Goal: Task Accomplishment & Management: Use online tool/utility

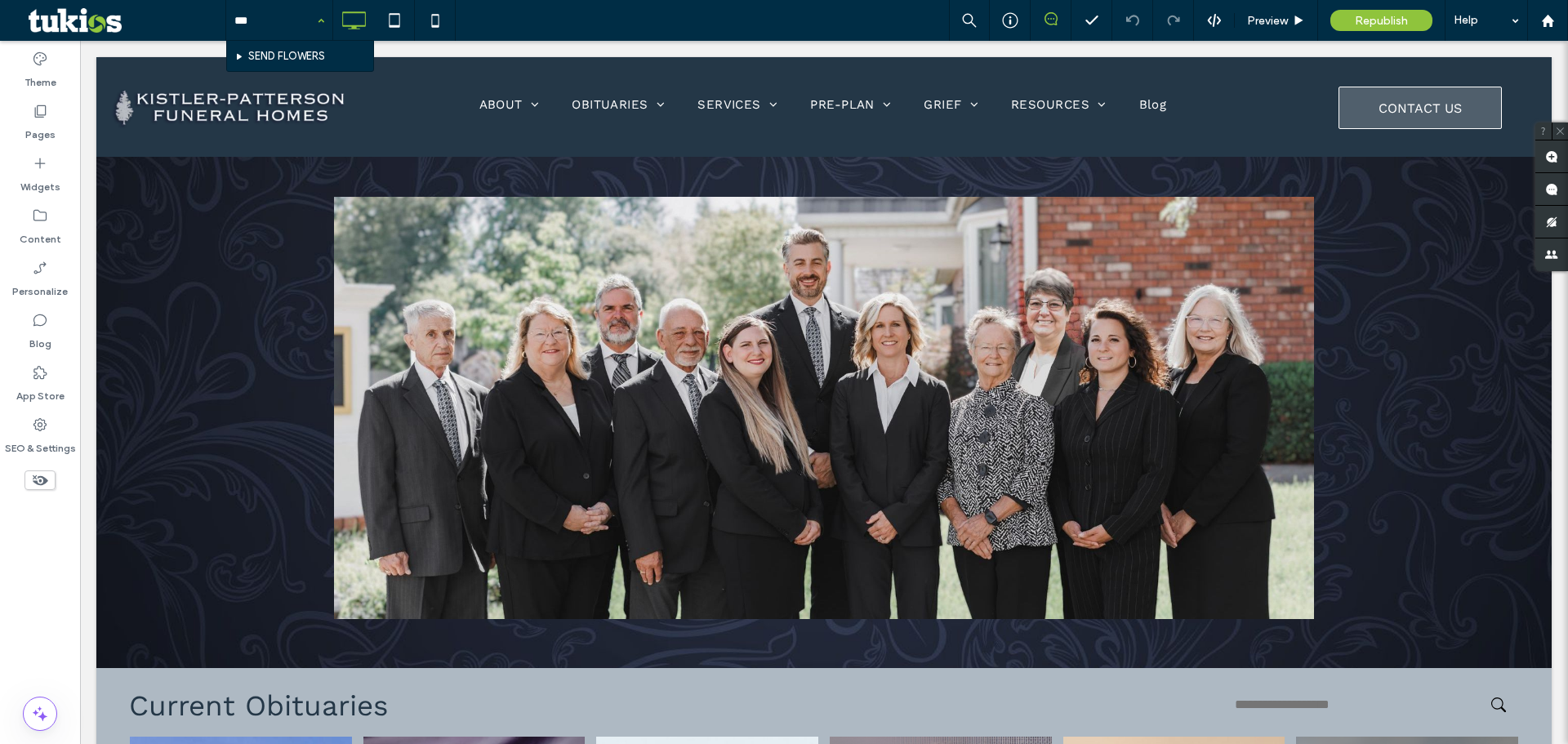
type input "****"
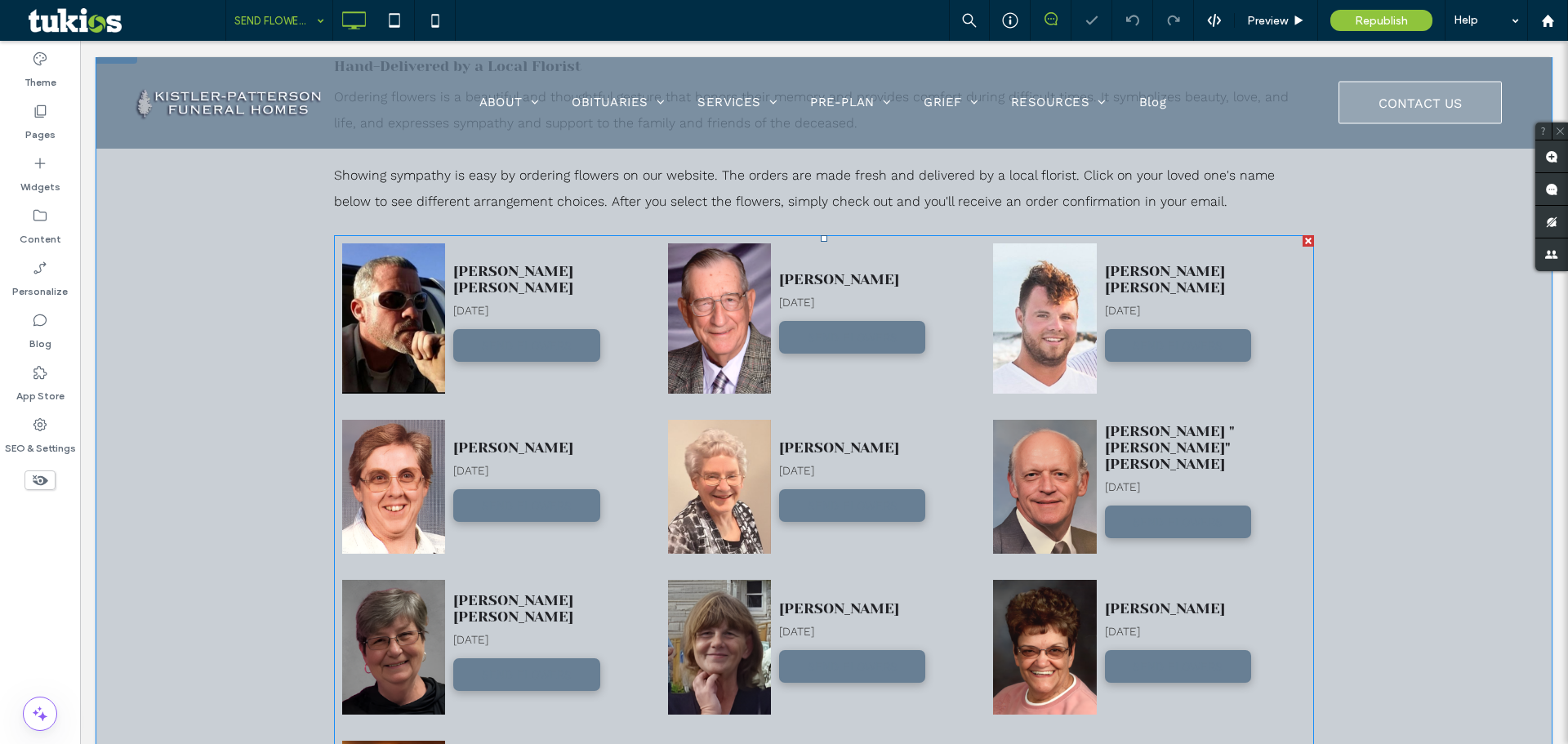
click at [502, 378] on span at bounding box center [823, 727] width 980 height 983
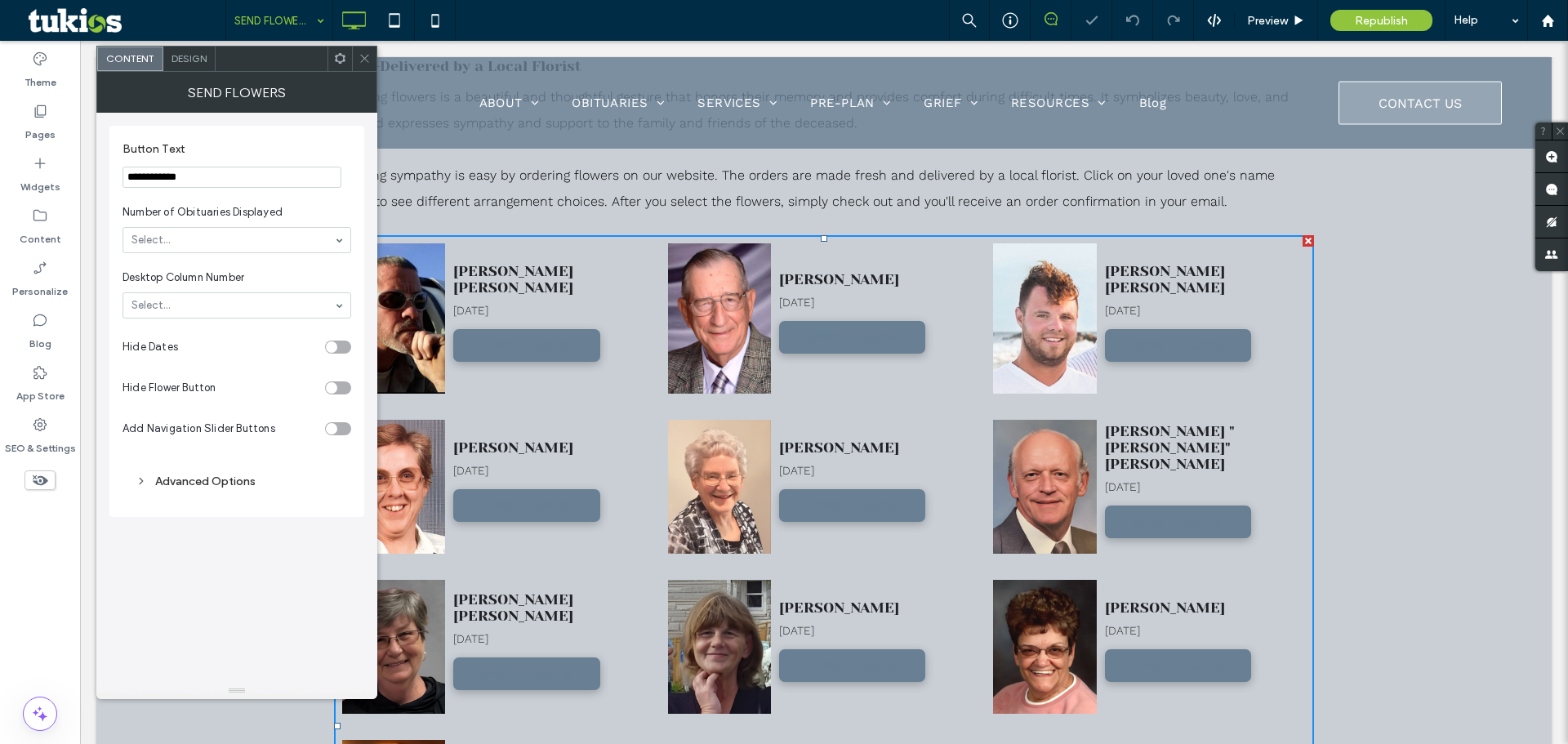
click at [196, 52] on span "Design" at bounding box center [189, 57] width 36 height 12
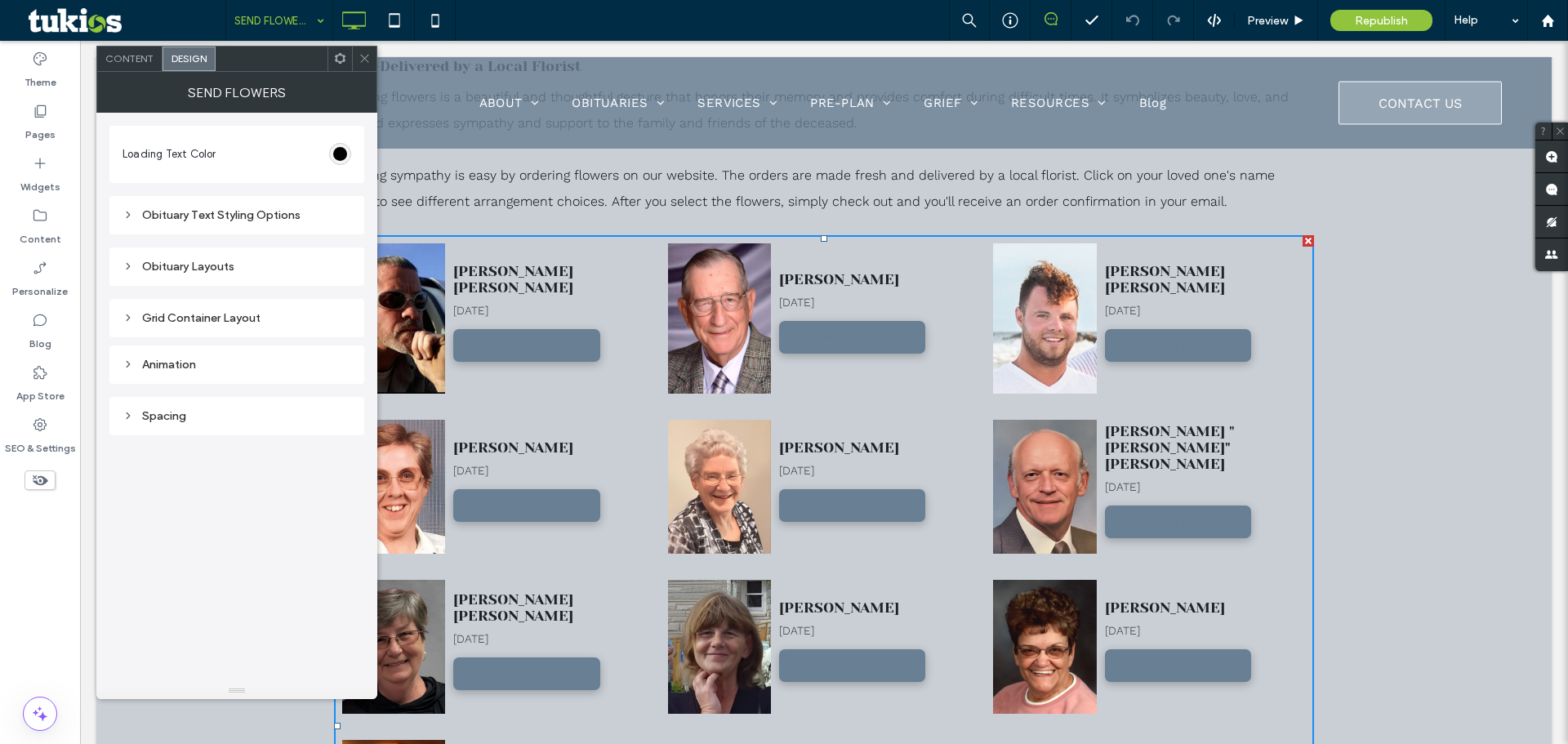
click at [167, 212] on div "Obituary Text Styling Options" at bounding box center [236, 214] width 229 height 14
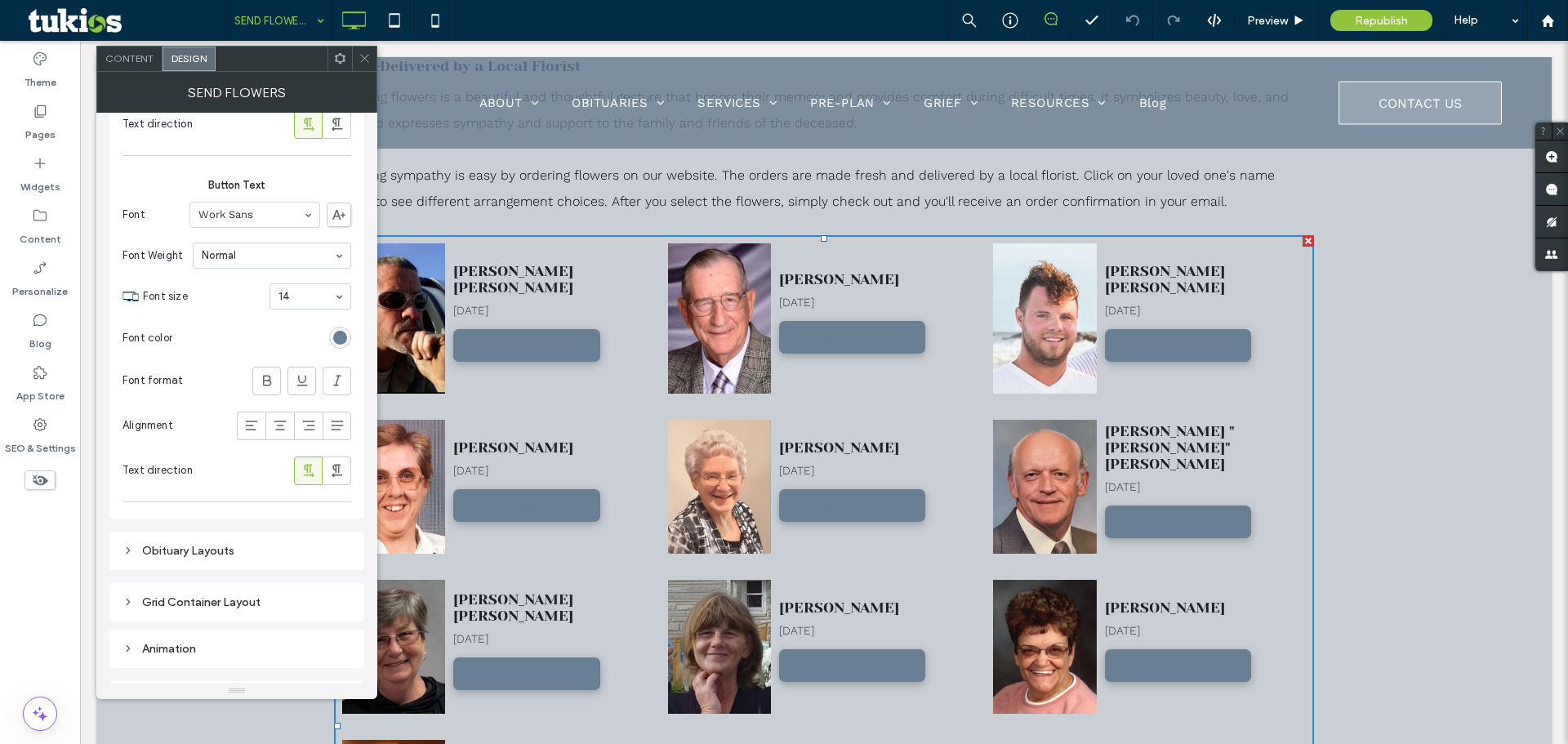
scroll to position [774, 0]
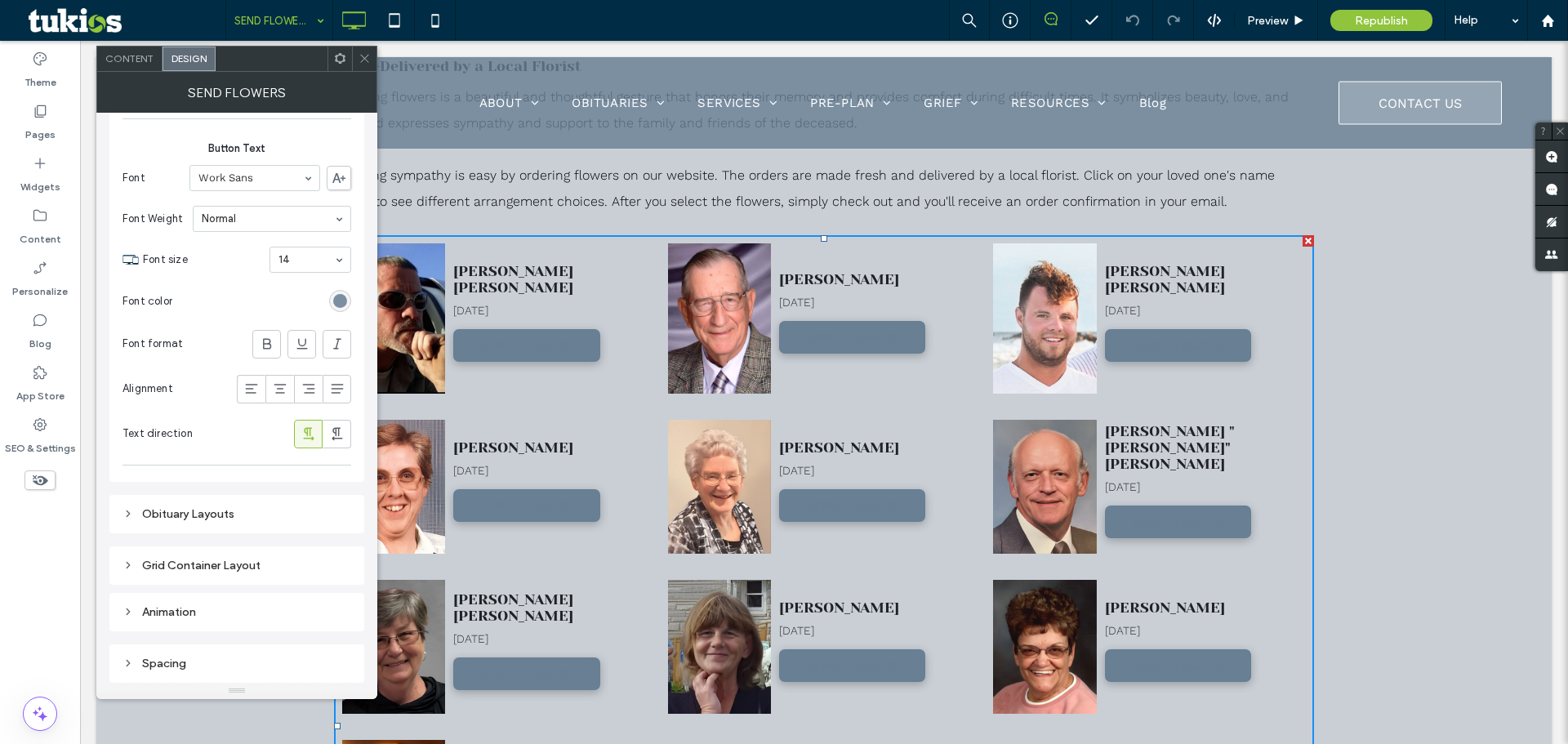
click at [344, 300] on div "rgb(104, 127, 148)" at bounding box center [340, 301] width 14 height 14
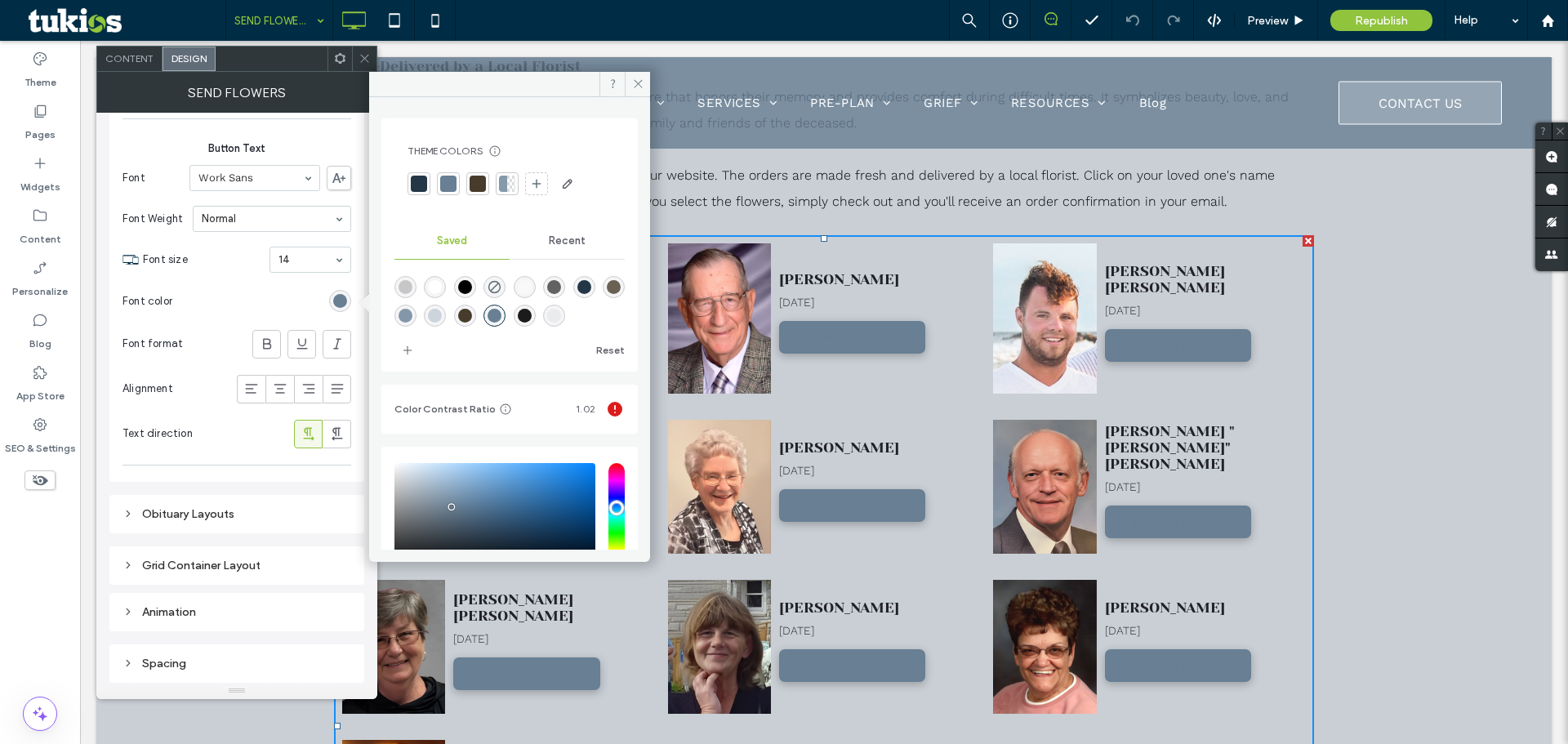
drag, startPoint x: 420, startPoint y: 480, endPoint x: 388, endPoint y: 422, distance: 66.2
click at [390, 427] on div "Theme Colors Save time with Theme Colors Create a color palette to instantly ad…" at bounding box center [509, 395] width 256 height 553
type input "*******"
click at [409, 443] on div "Theme Colors Save time with Theme Colors Create a color palette to instantly ad…" at bounding box center [509, 395] width 256 height 553
click at [624, 88] on span at bounding box center [613, 84] width 26 height 25
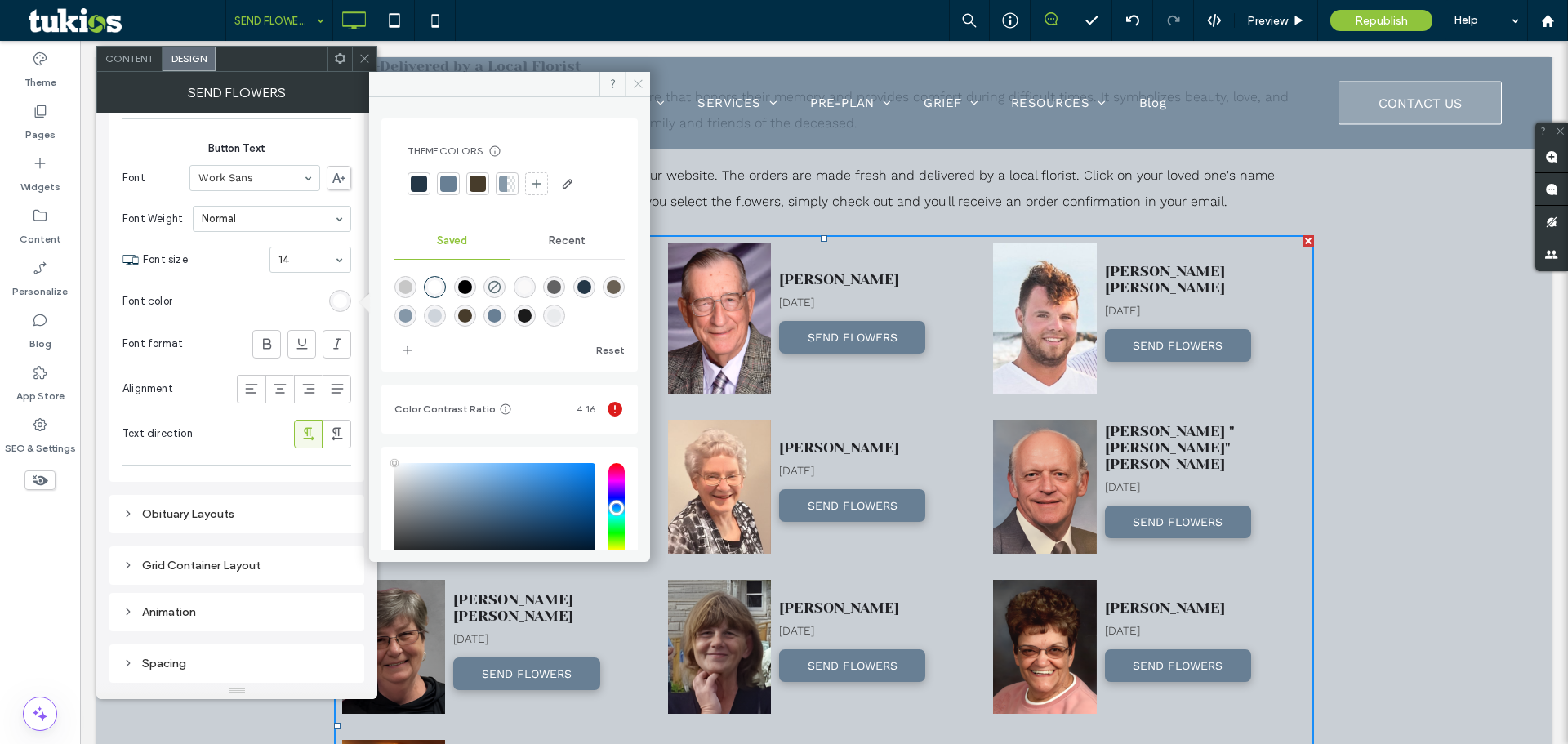
click at [632, 82] on icon at bounding box center [637, 83] width 12 height 12
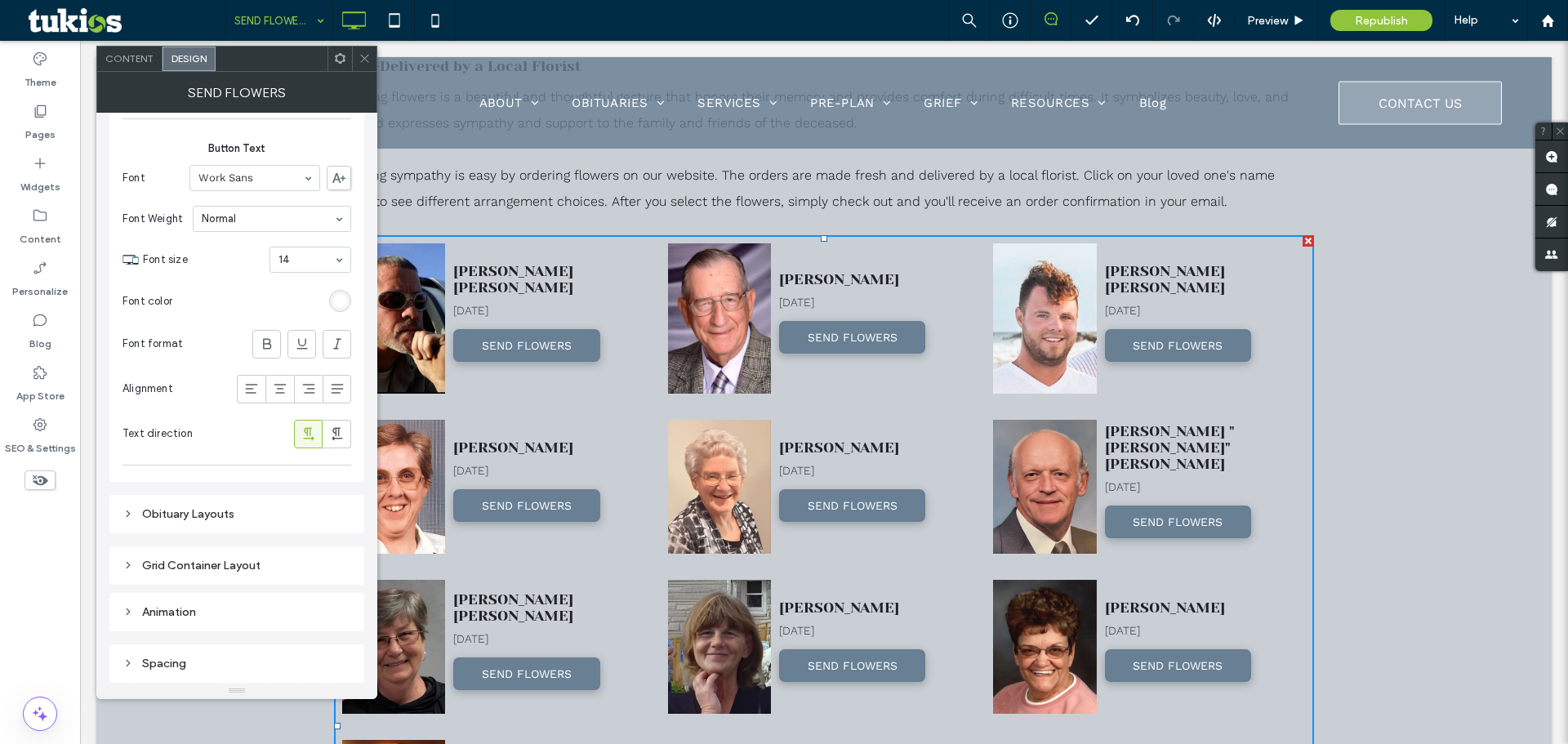
click at [362, 55] on icon at bounding box center [364, 57] width 12 height 12
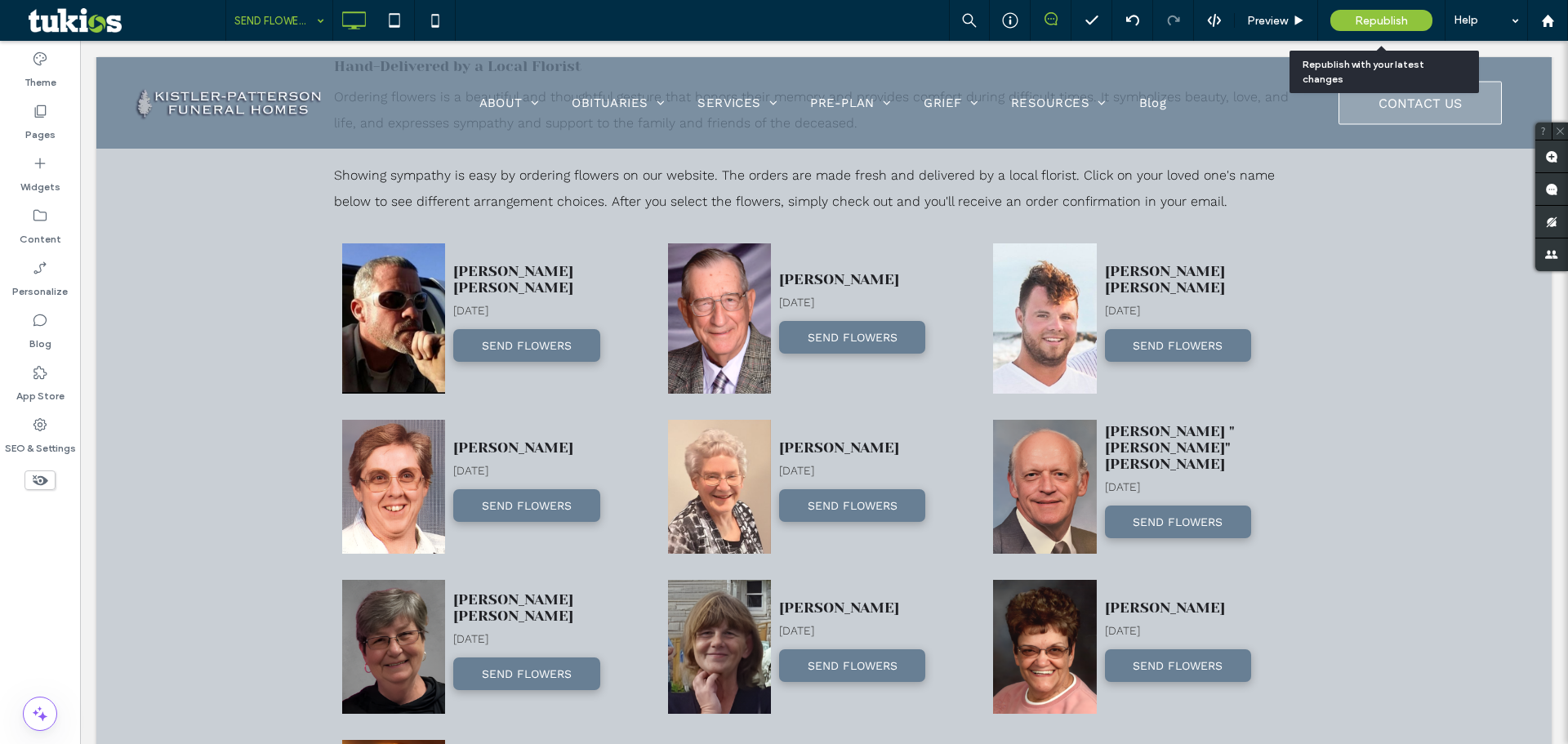
click at [1392, 24] on span "Republish" at bounding box center [1381, 20] width 53 height 14
drag, startPoint x: 36, startPoint y: 81, endPoint x: 67, endPoint y: 105, distance: 39.2
click at [36, 80] on label "Theme" at bounding box center [40, 78] width 32 height 23
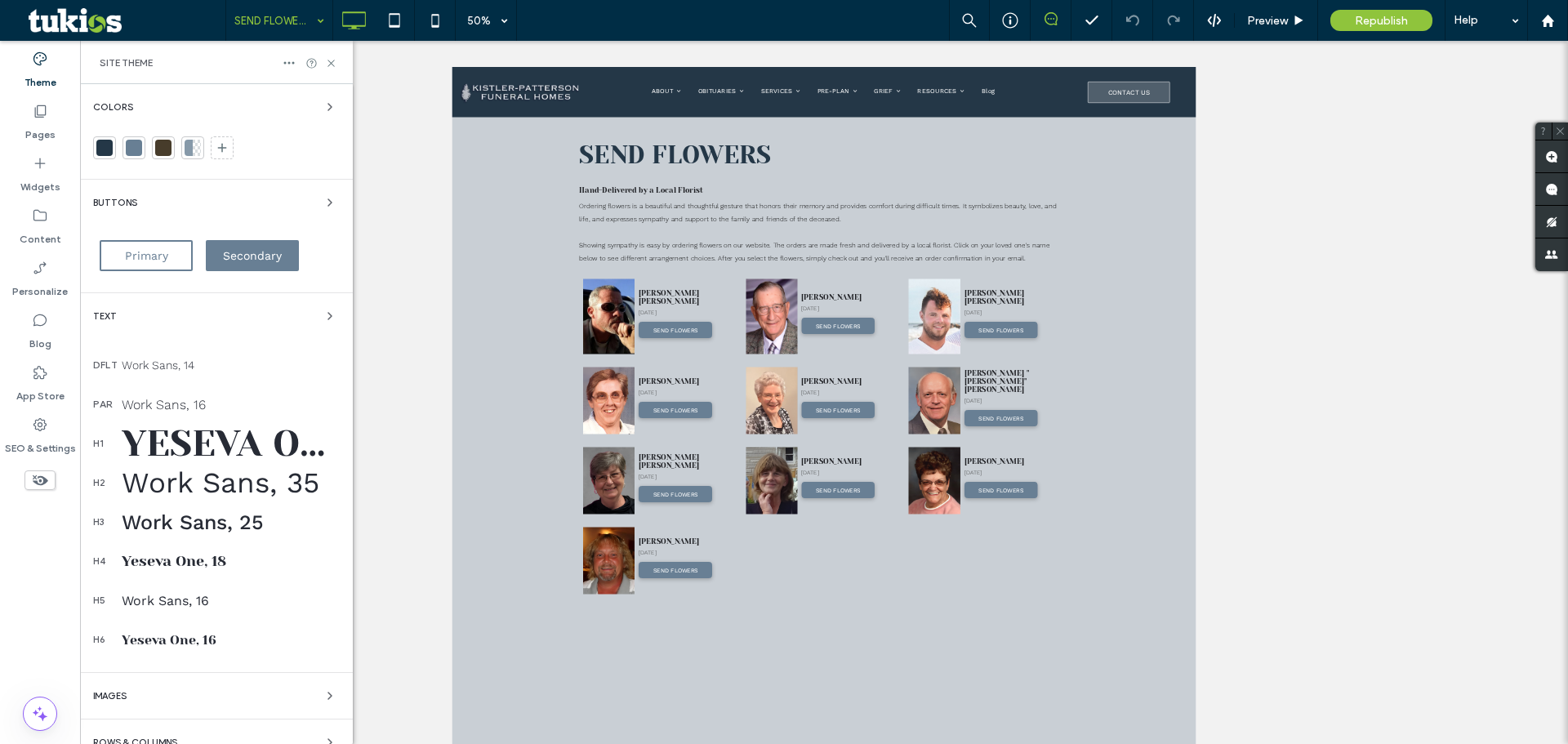
scroll to position [0, 0]
click at [136, 146] on div at bounding box center [134, 148] width 16 height 16
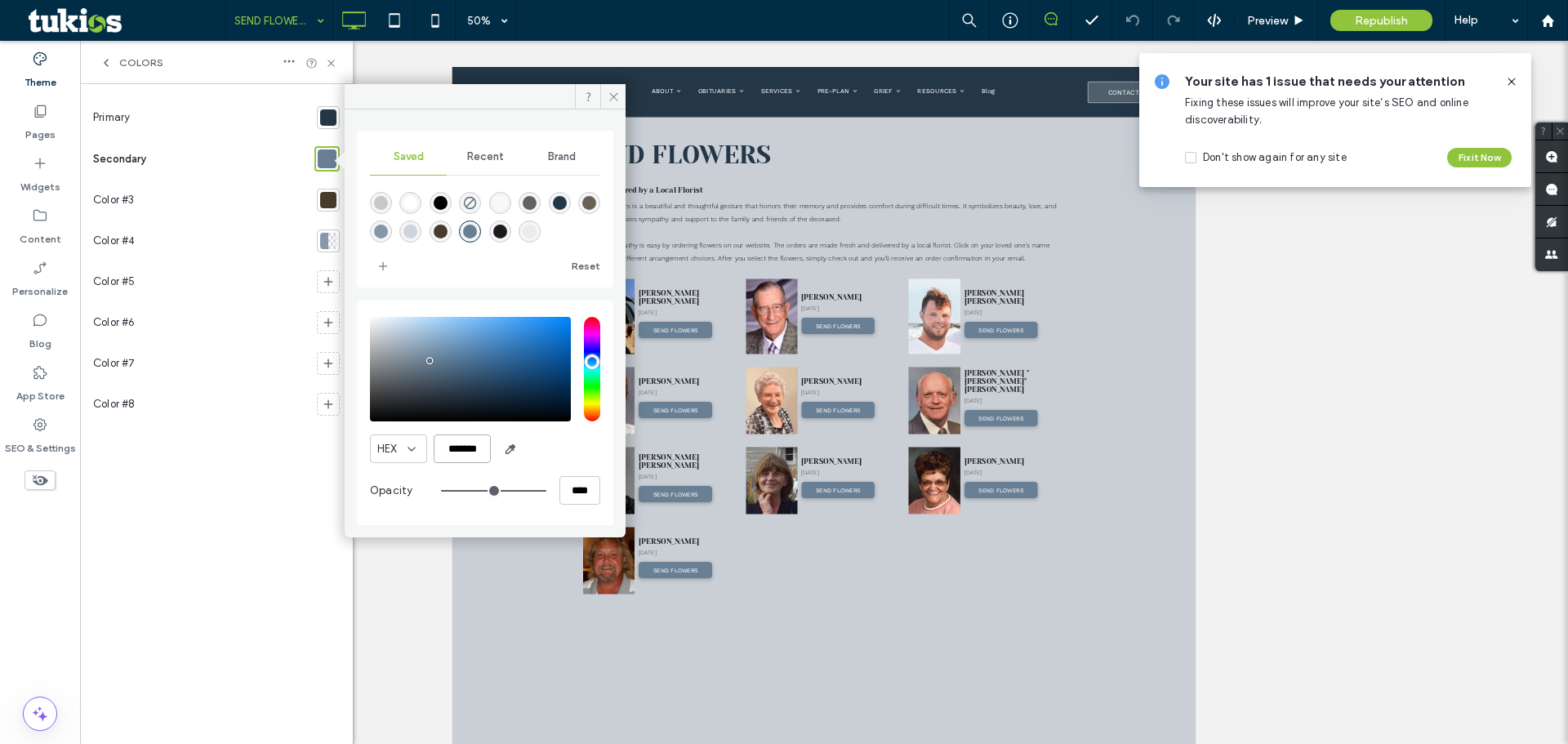
click at [462, 447] on input "*******" at bounding box center [462, 449] width 57 height 28
click at [36, 367] on icon at bounding box center [40, 373] width 16 height 16
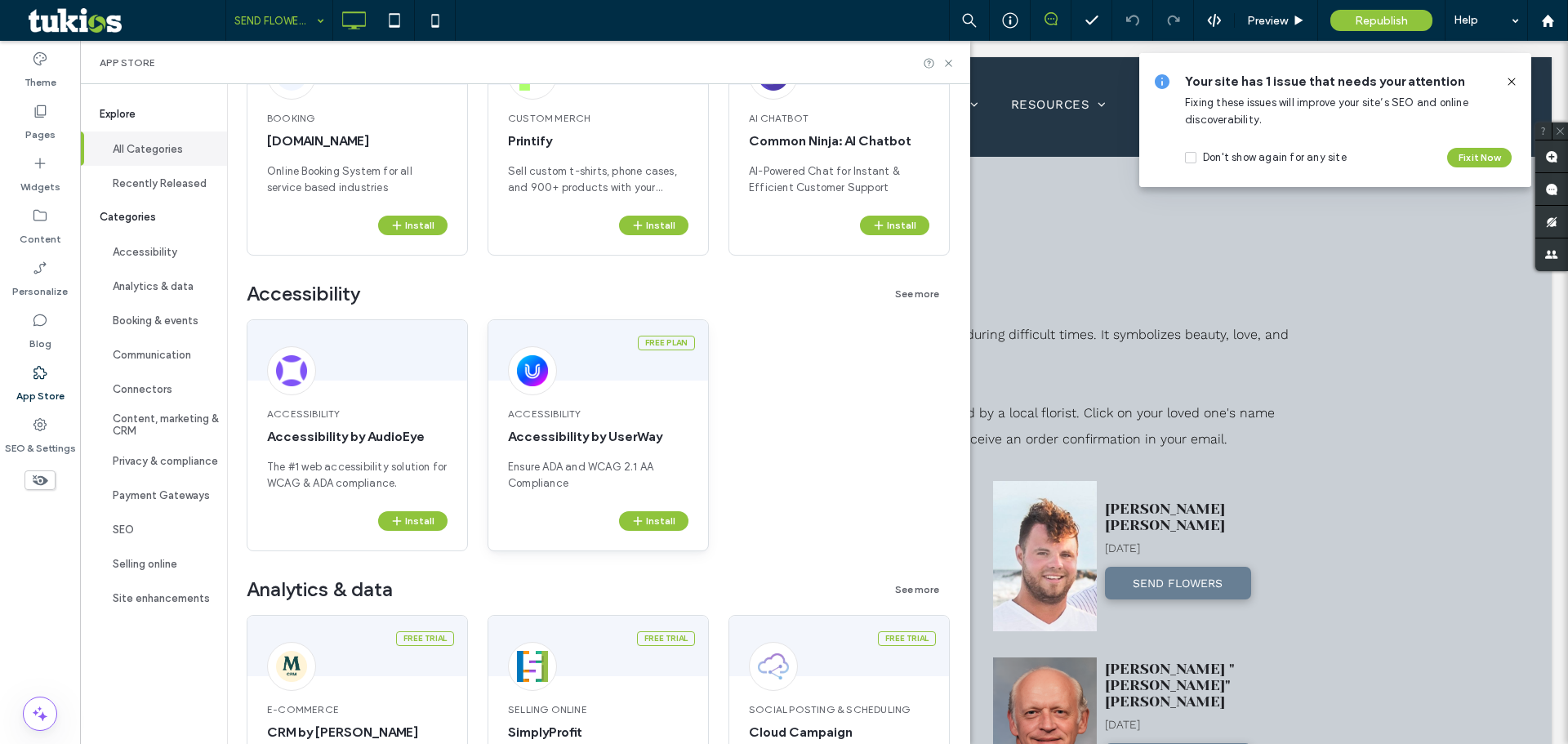
scroll to position [163, 0]
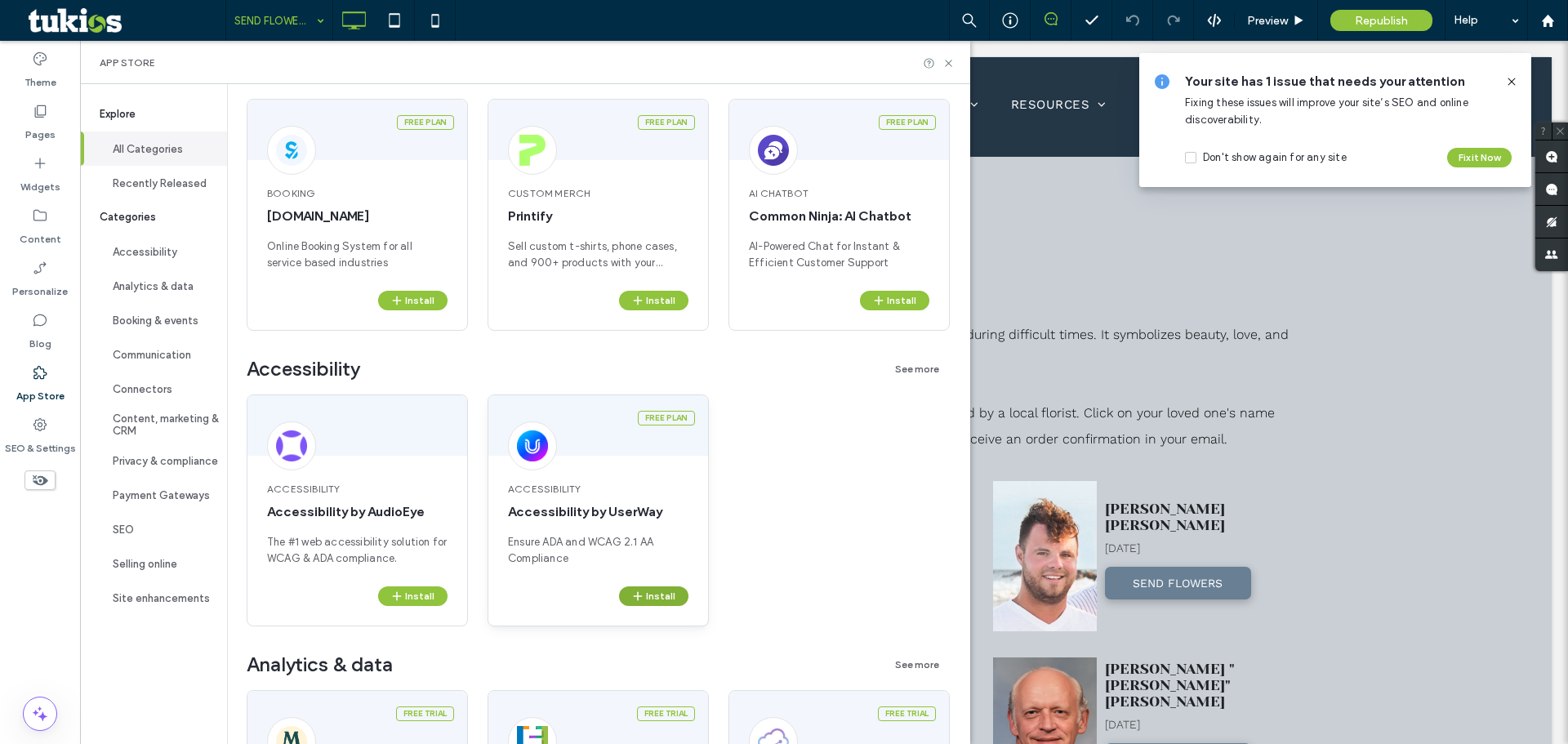
click at [658, 593] on button "Install" at bounding box center [654, 596] width 69 height 20
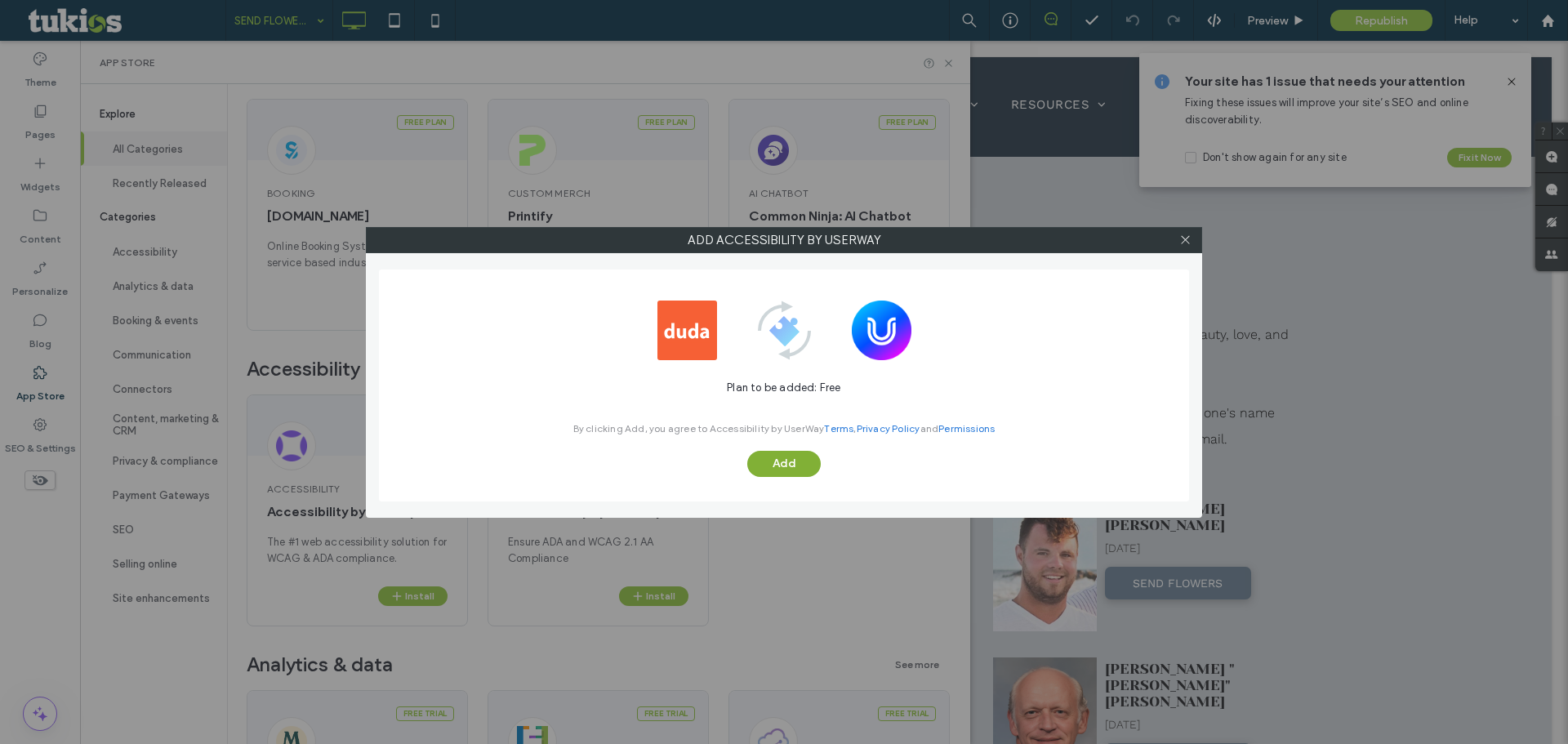
click at [779, 468] on button "Add" at bounding box center [784, 464] width 74 height 26
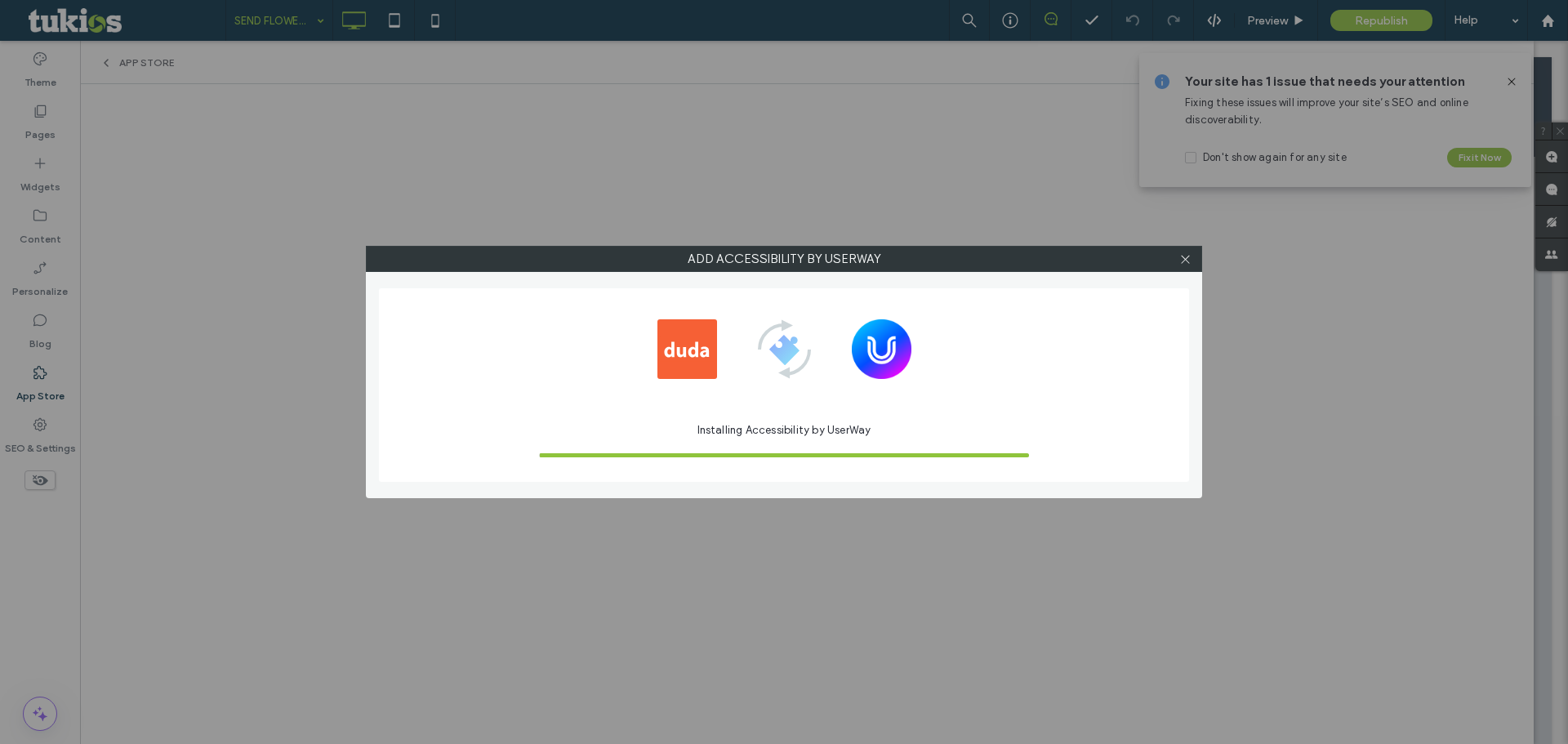
scroll to position [0, 0]
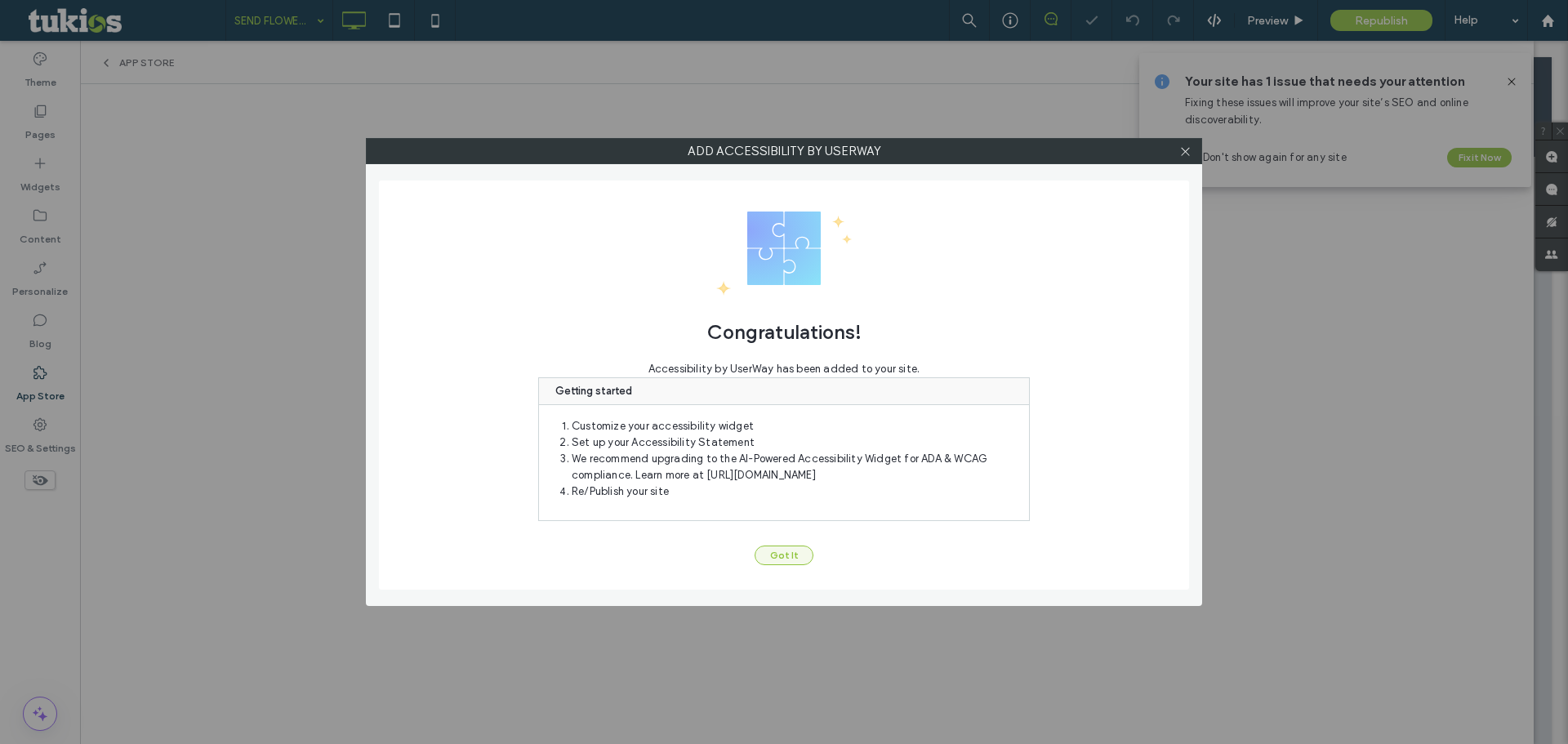
click at [792, 555] on button "Got It" at bounding box center [784, 555] width 59 height 20
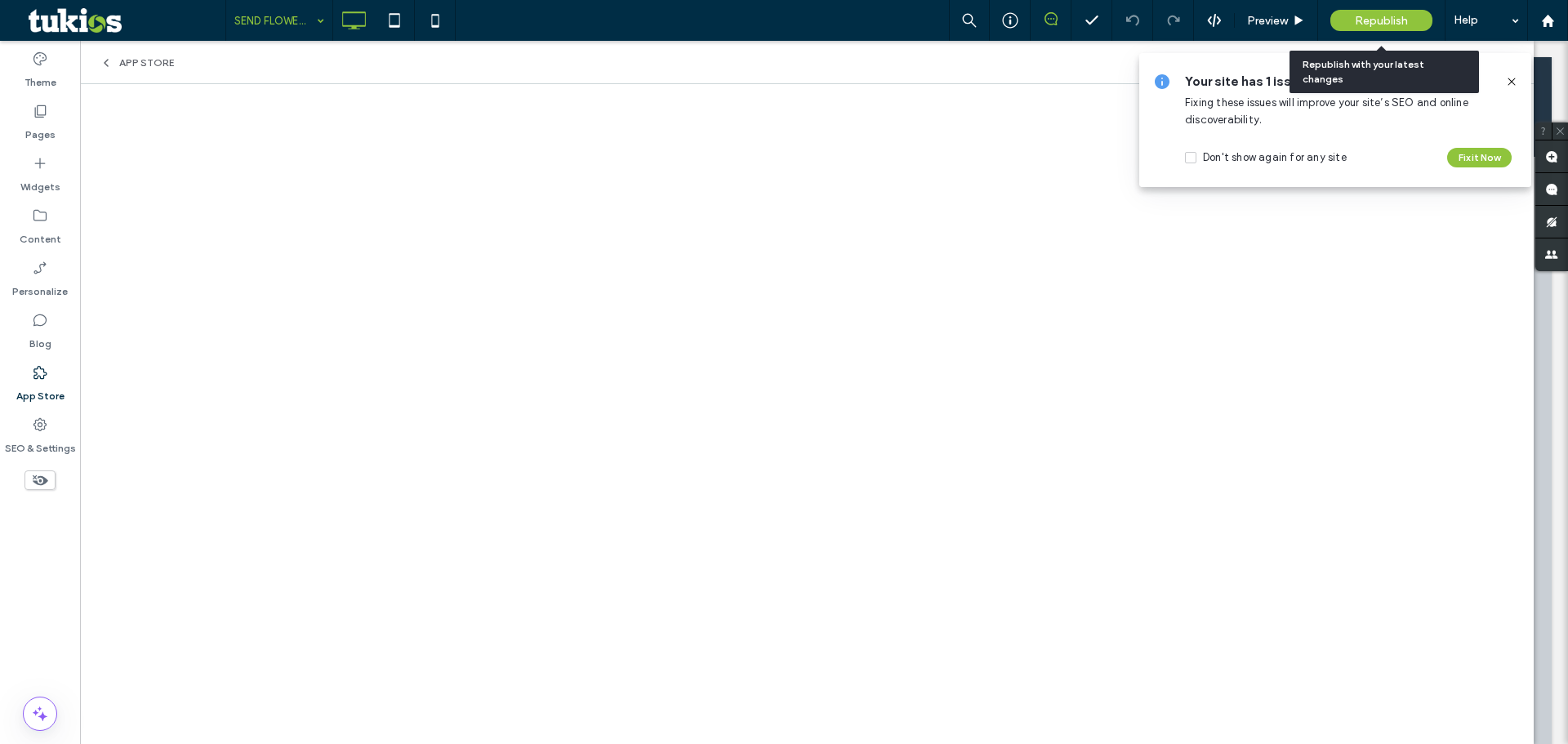
click at [1393, 25] on span "Republish" at bounding box center [1381, 20] width 53 height 14
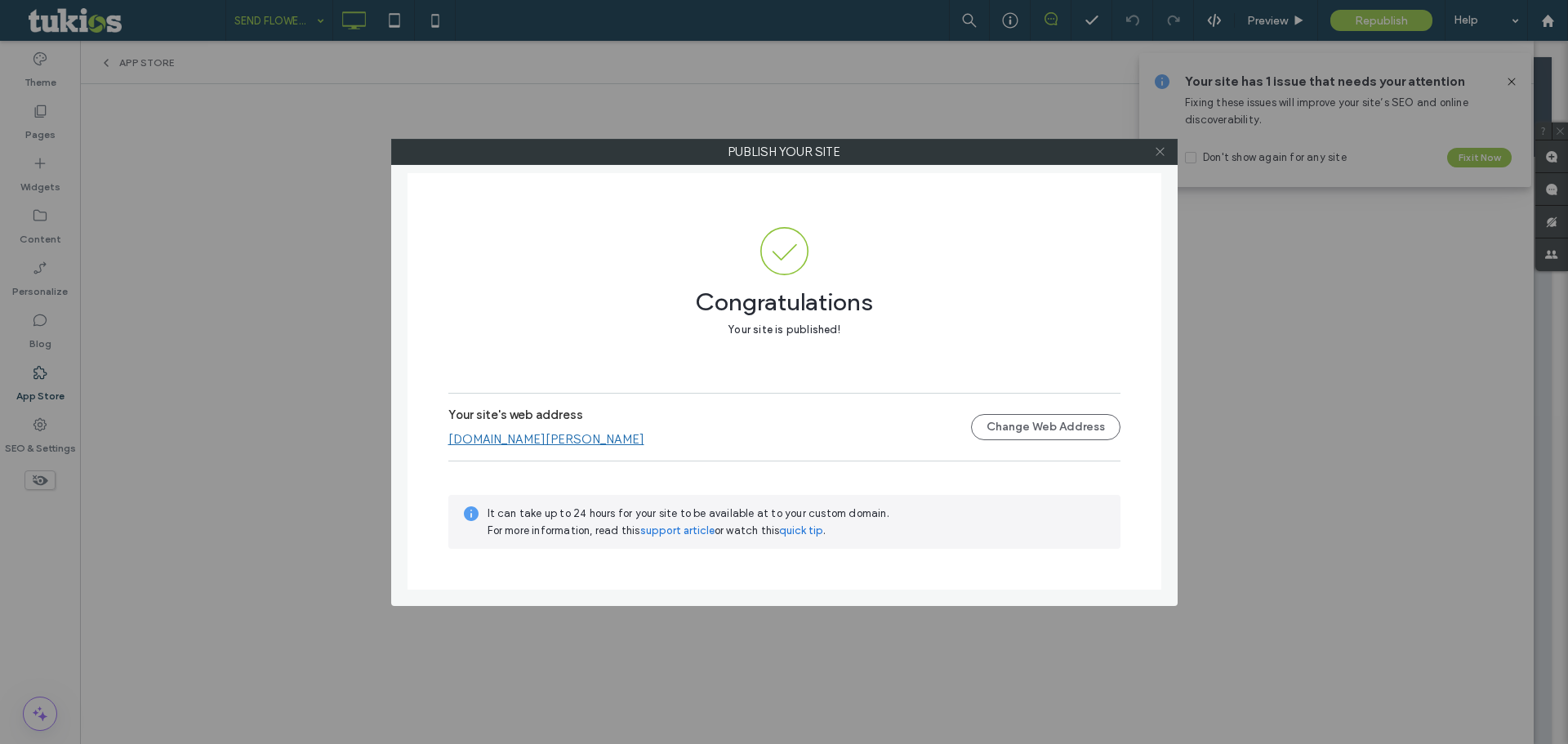
click at [1162, 155] on icon at bounding box center [1160, 150] width 12 height 12
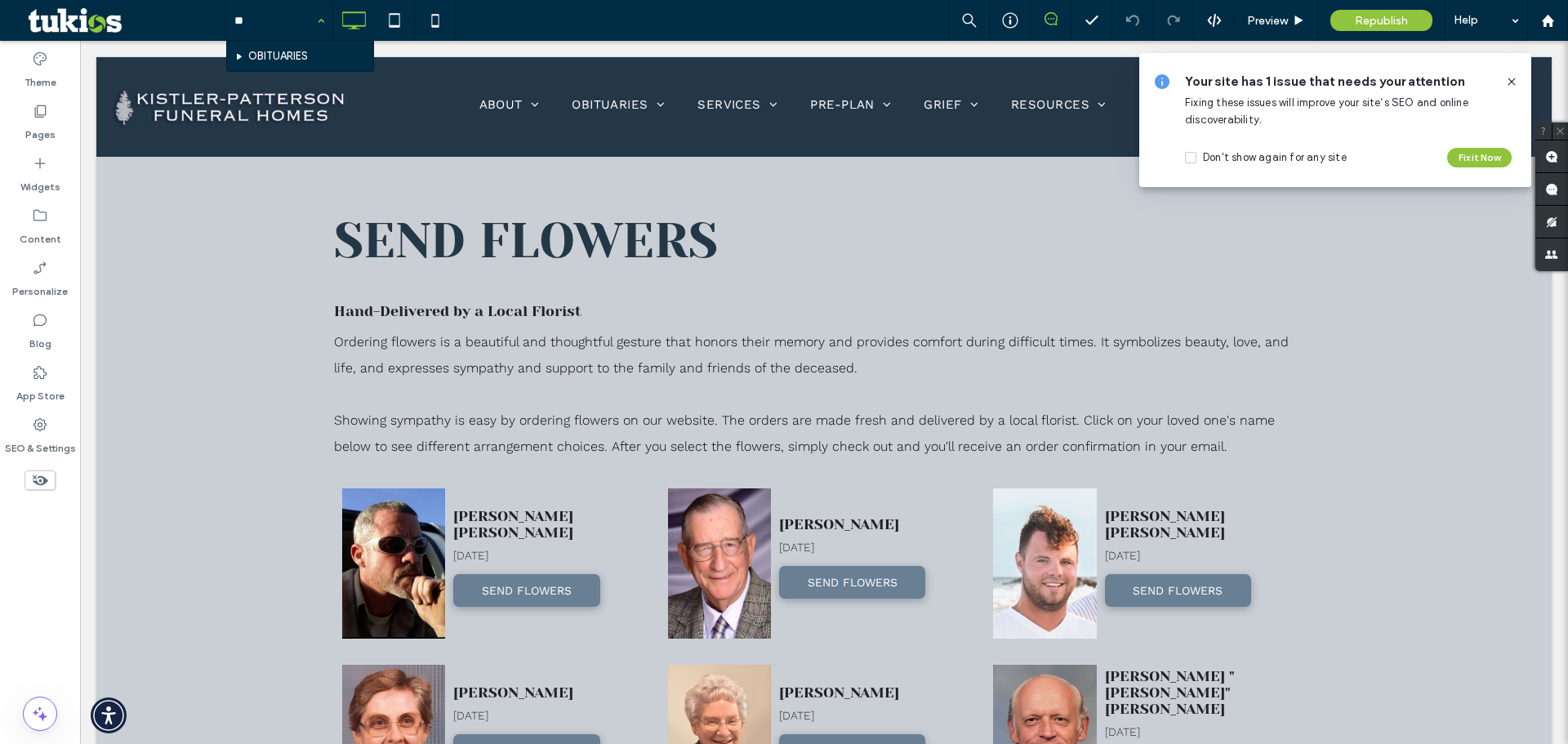
type input "***"
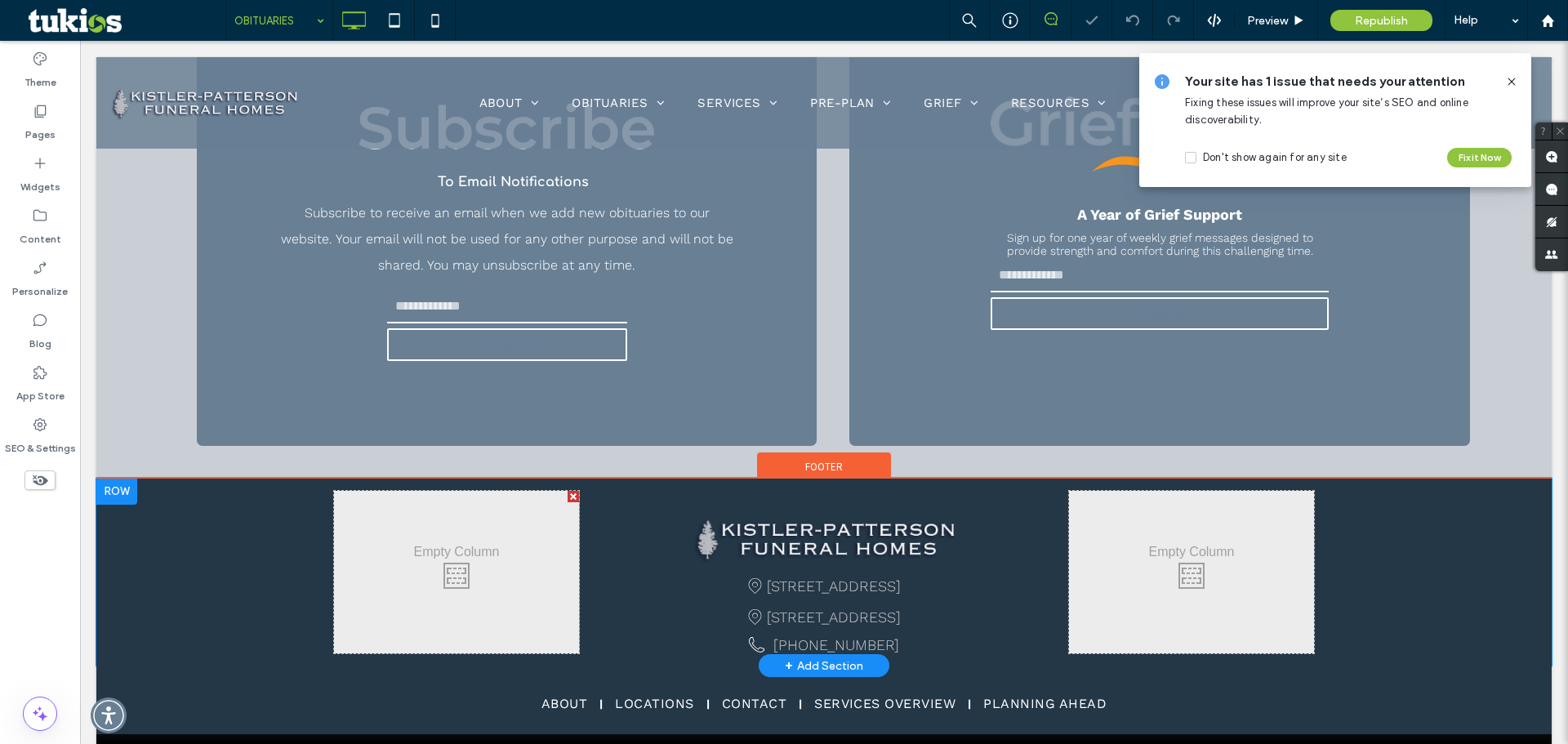
scroll to position [4007, 0]
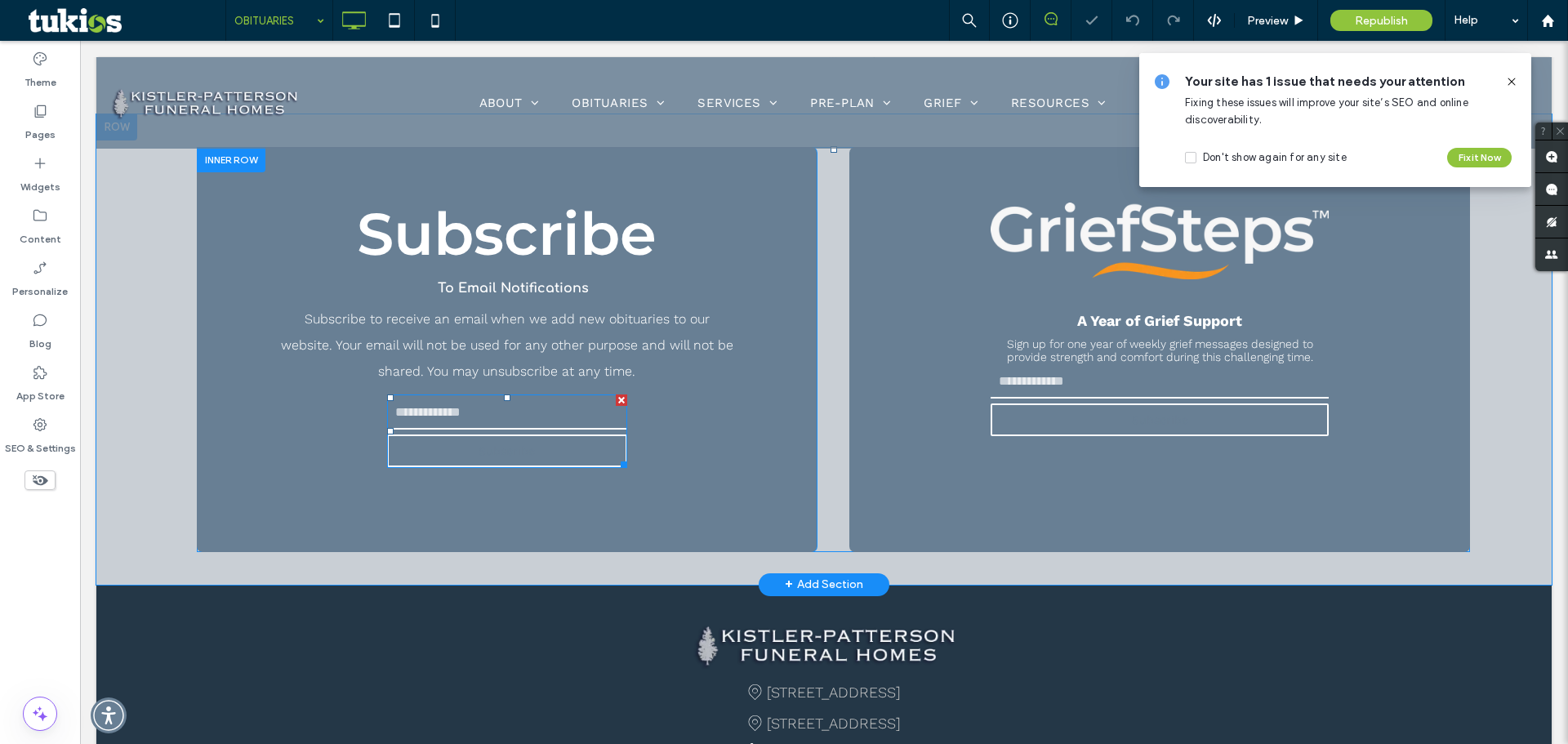
click at [505, 436] on span at bounding box center [507, 431] width 240 height 74
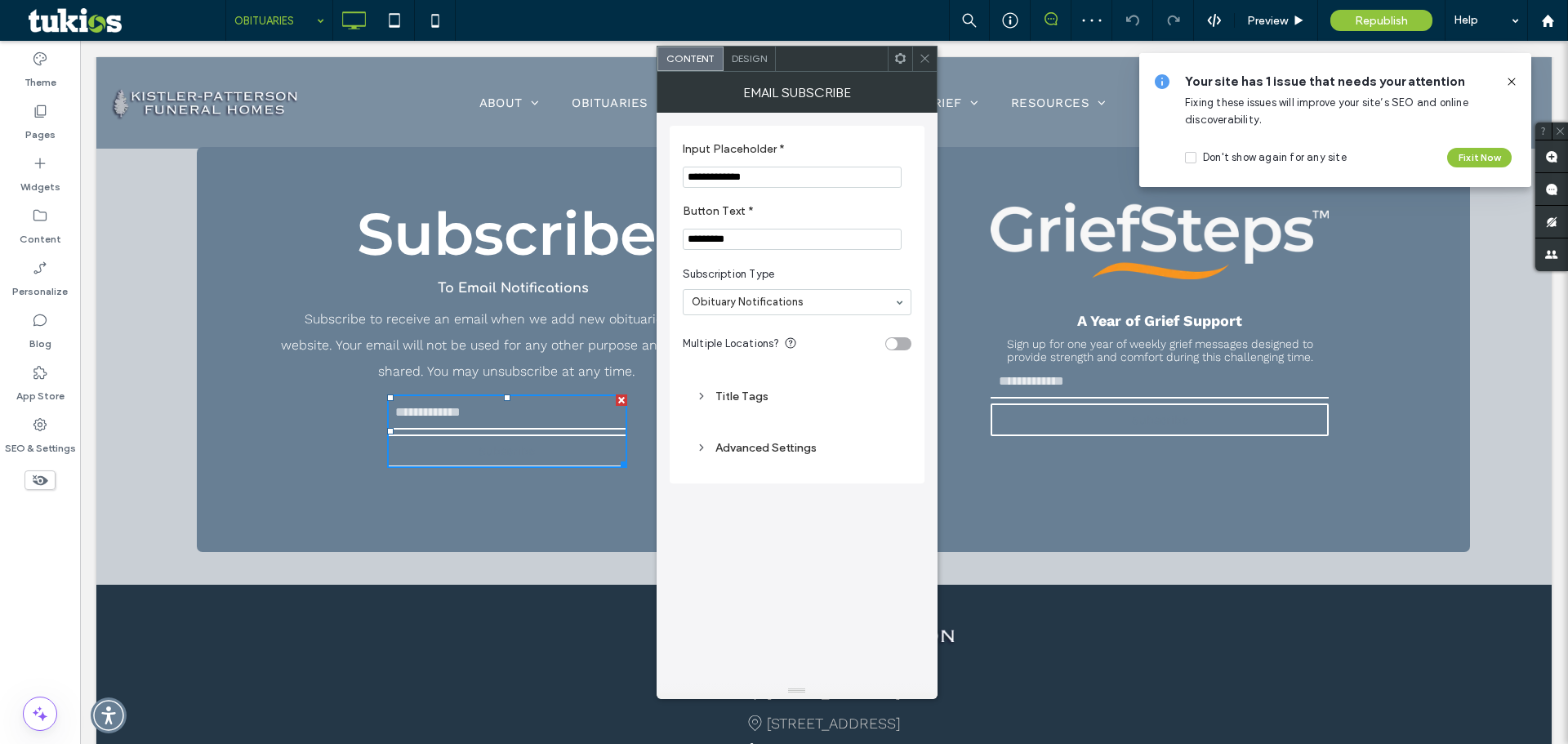
click at [745, 57] on span "Design" at bounding box center [749, 57] width 36 height 12
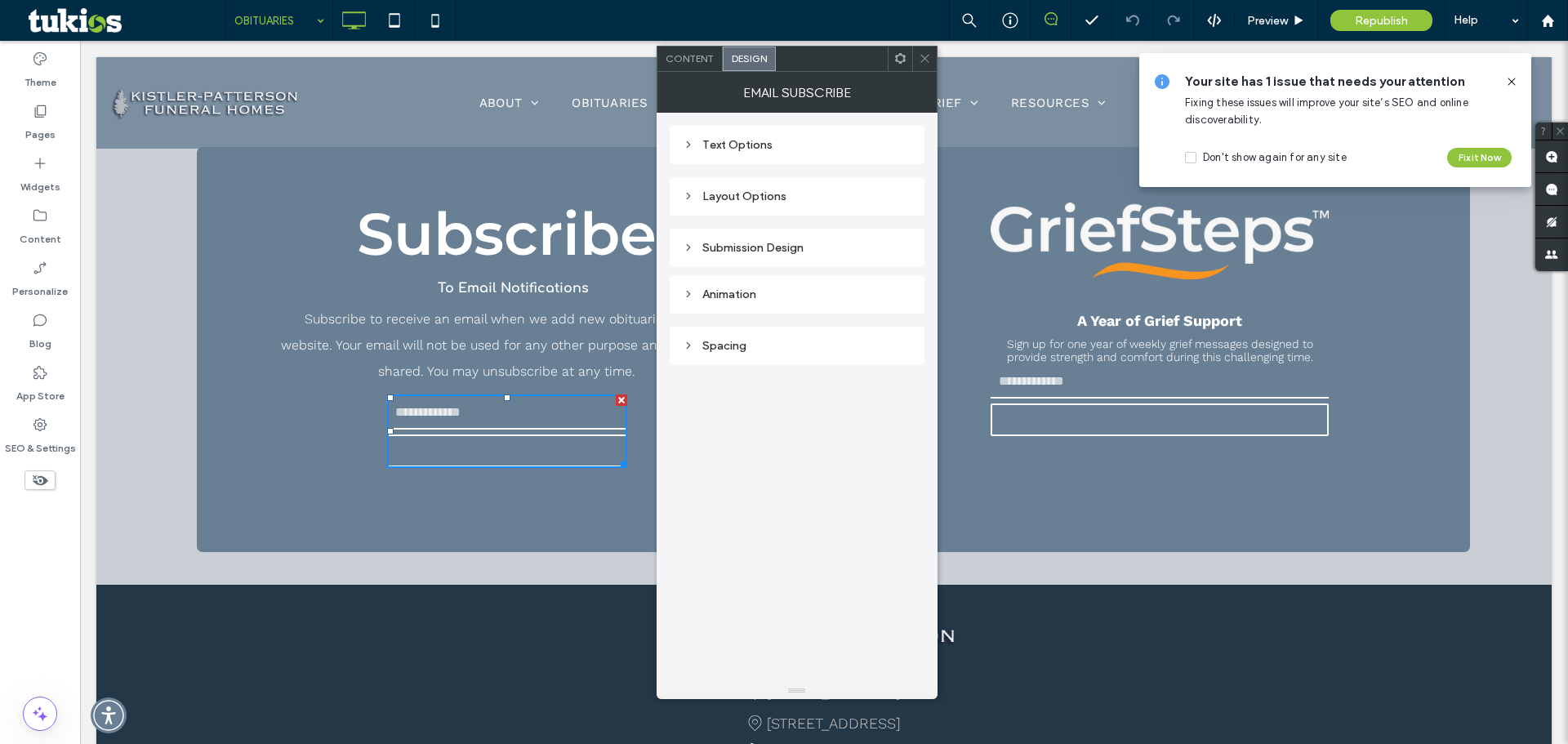
click at [779, 140] on div "Text Options" at bounding box center [797, 144] width 229 height 14
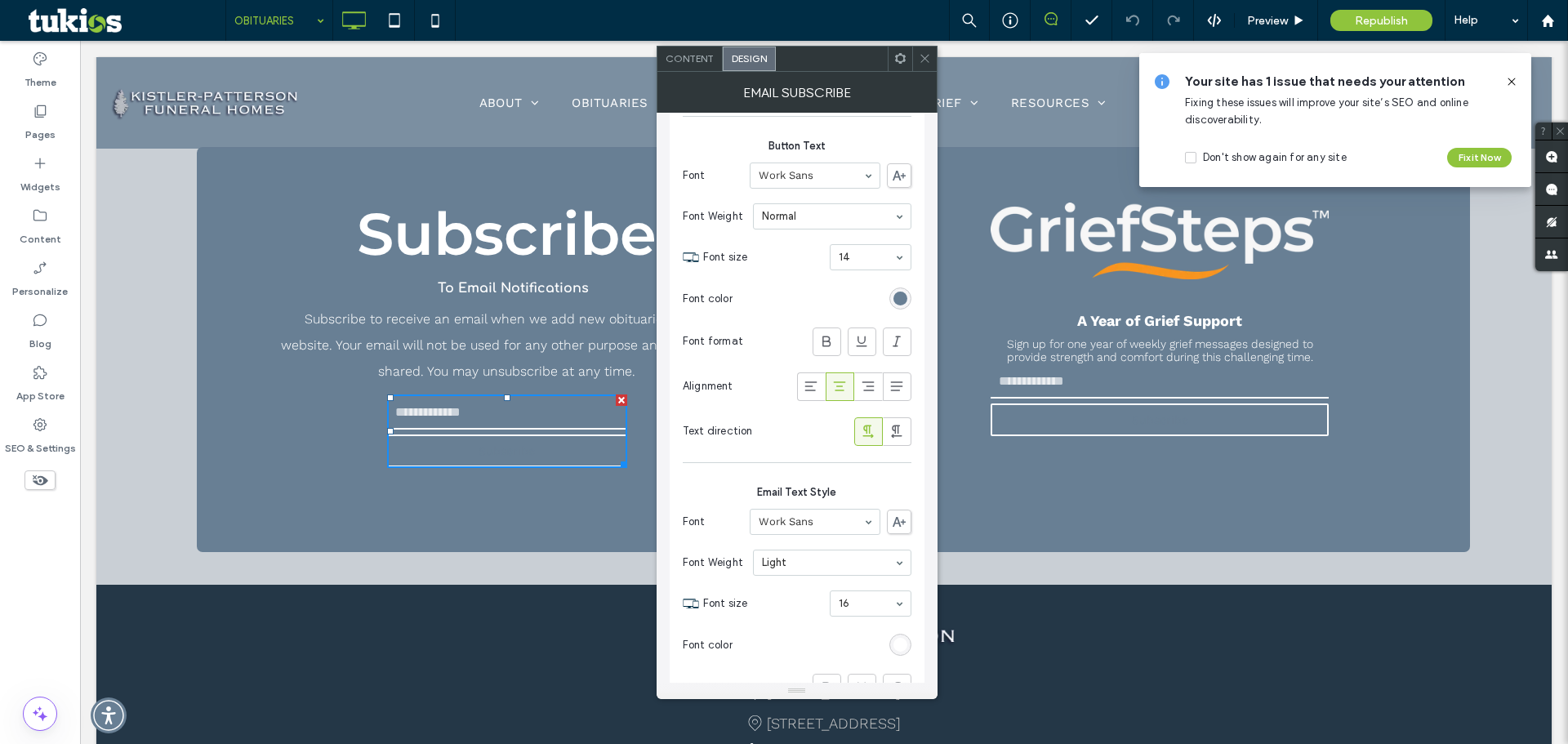
scroll to position [735, 0]
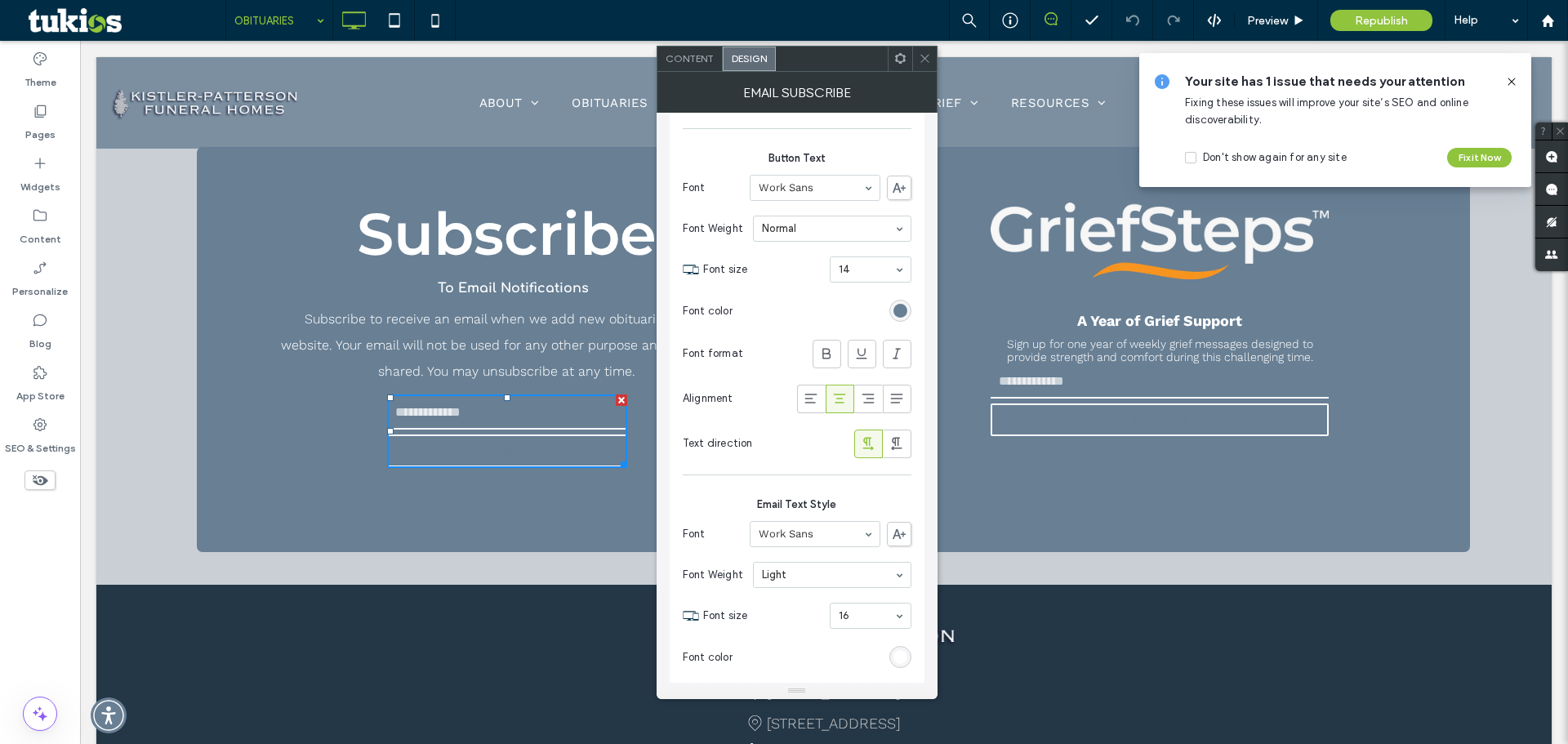
click at [901, 318] on div "rgb(104, 127, 148)" at bounding box center [901, 311] width 22 height 22
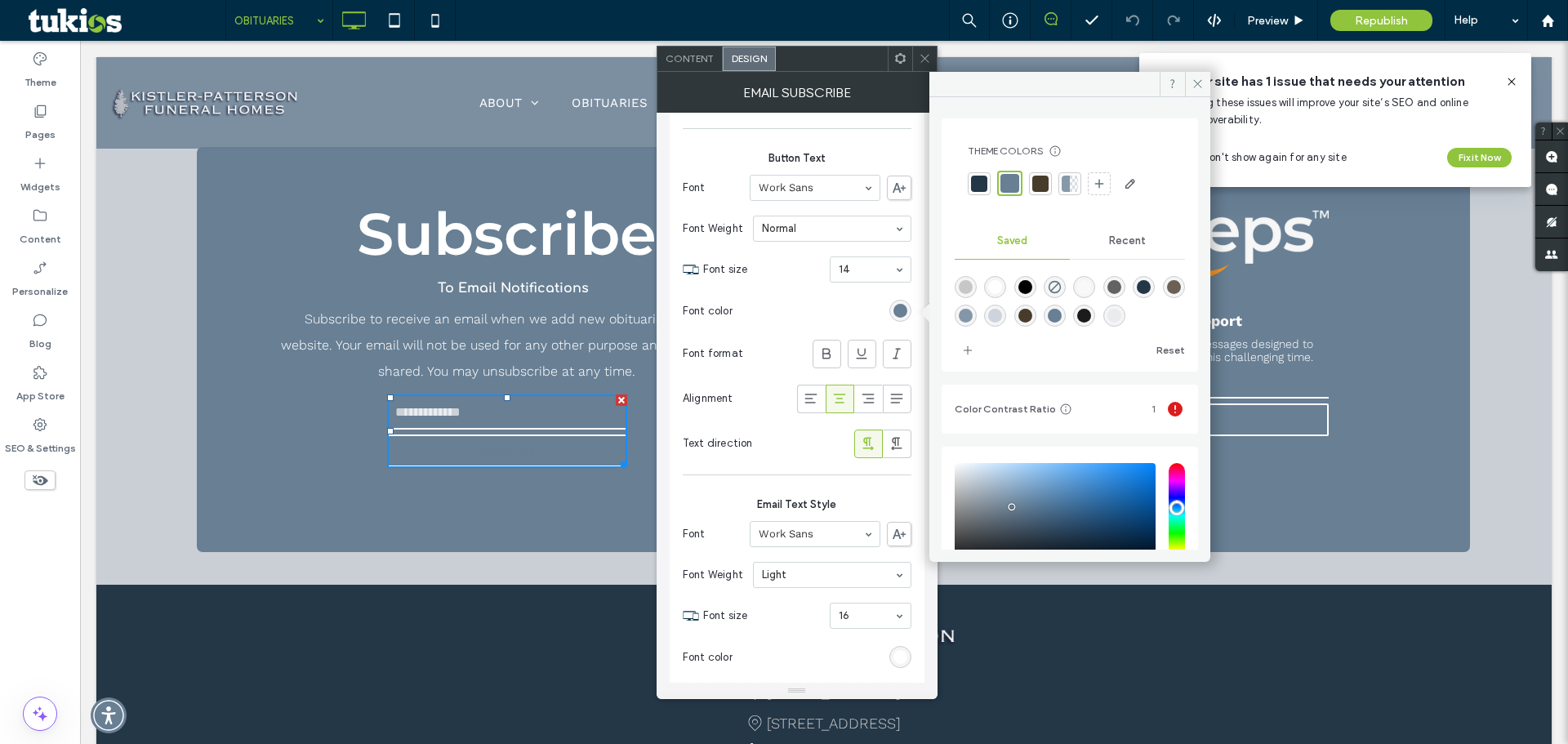
click at [879, 385] on div "Theme Colors Save time with Theme Colors Create a color palette to instantly ad…" at bounding box center [797, 386] width 281 height 627
type input "*******"
click at [969, 442] on div "Theme Colors Save time with Theme Colors Create a color palette to instantly ad…" at bounding box center [1069, 395] width 256 height 553
click at [913, 54] on div at bounding box center [924, 58] width 25 height 25
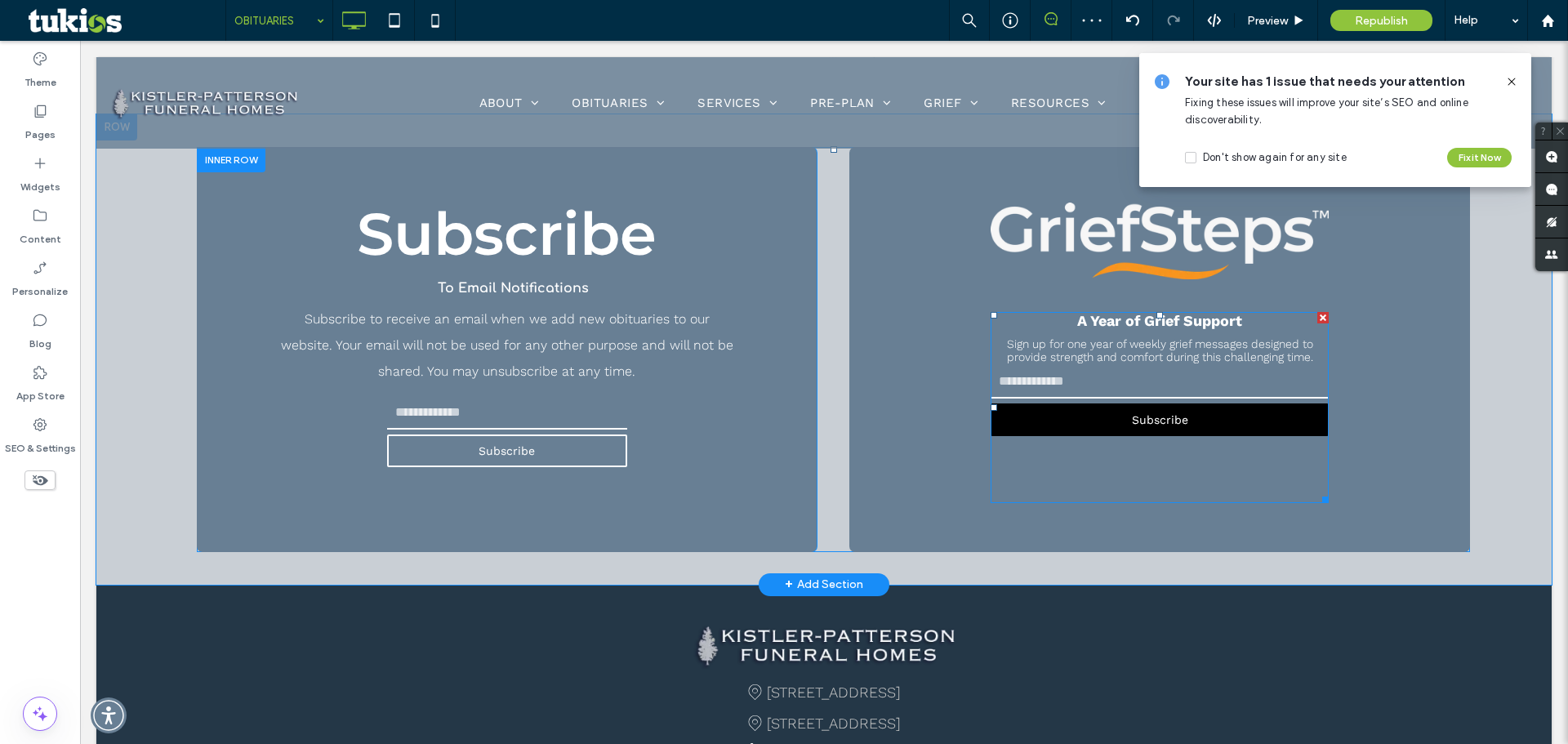
click at [1089, 413] on span at bounding box center [1160, 408] width 338 height 191
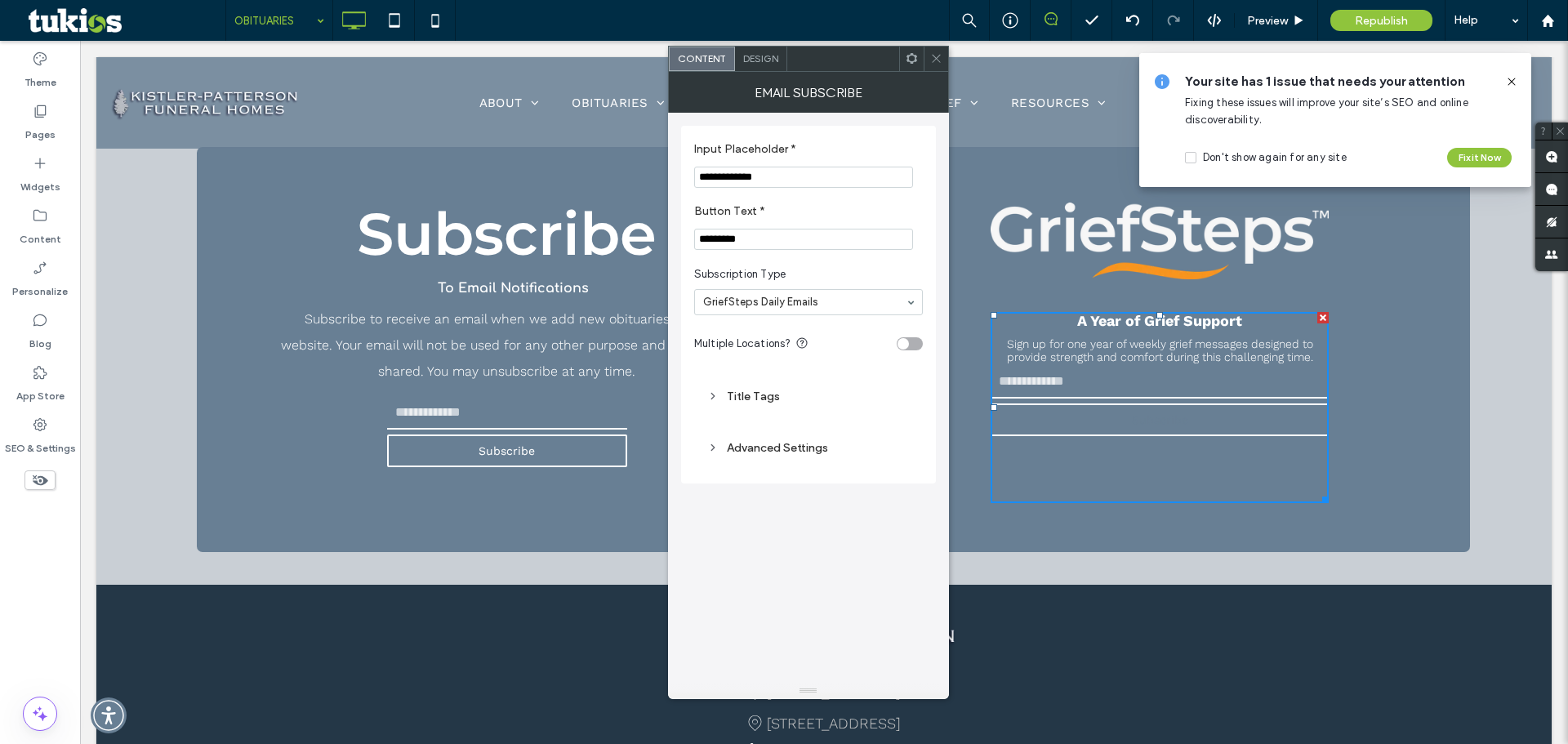
click at [756, 51] on div "Design" at bounding box center [760, 58] width 52 height 25
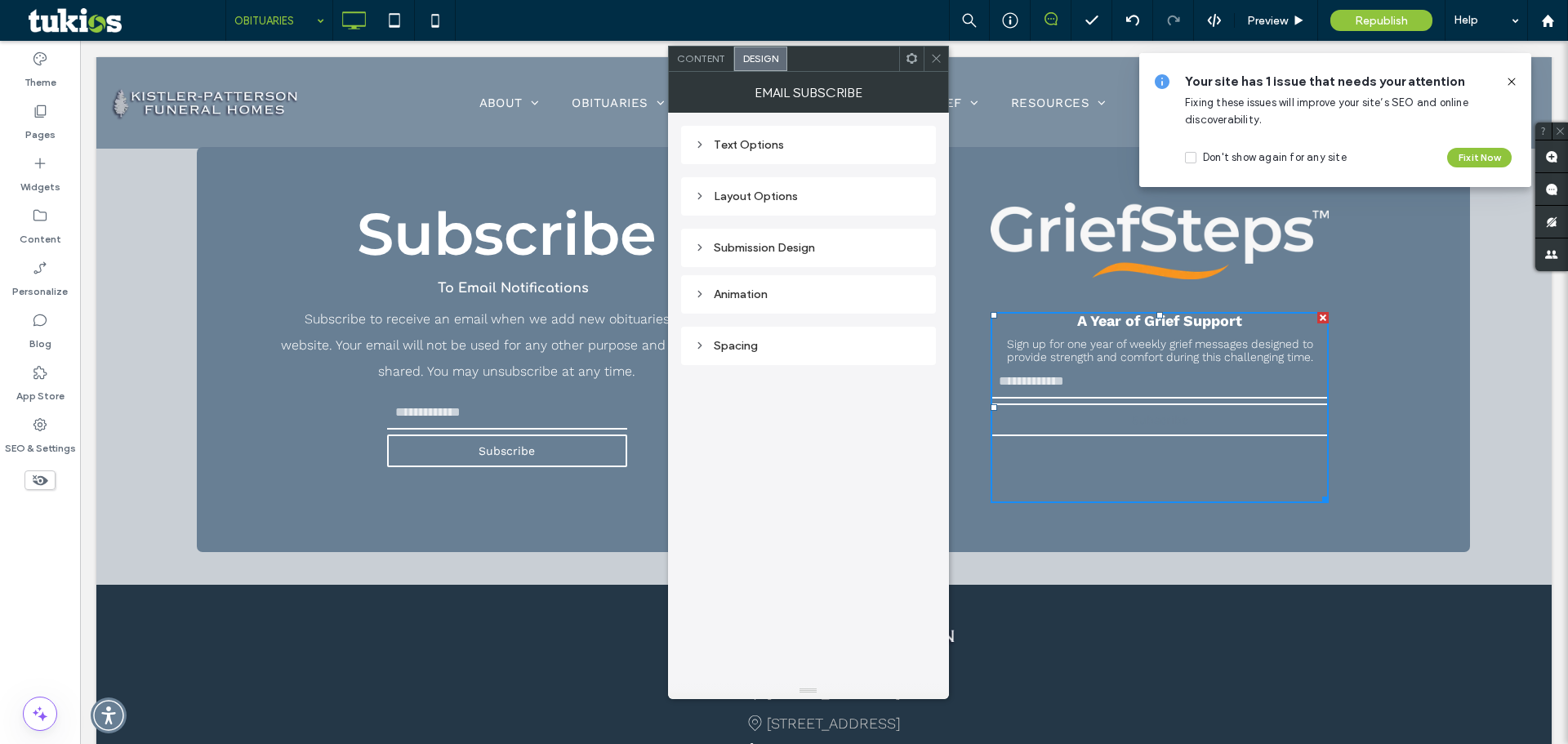
drag, startPoint x: 750, startPoint y: 145, endPoint x: 668, endPoint y: 238, distance: 124.0
click at [751, 145] on div "Text Options" at bounding box center [809, 144] width 229 height 14
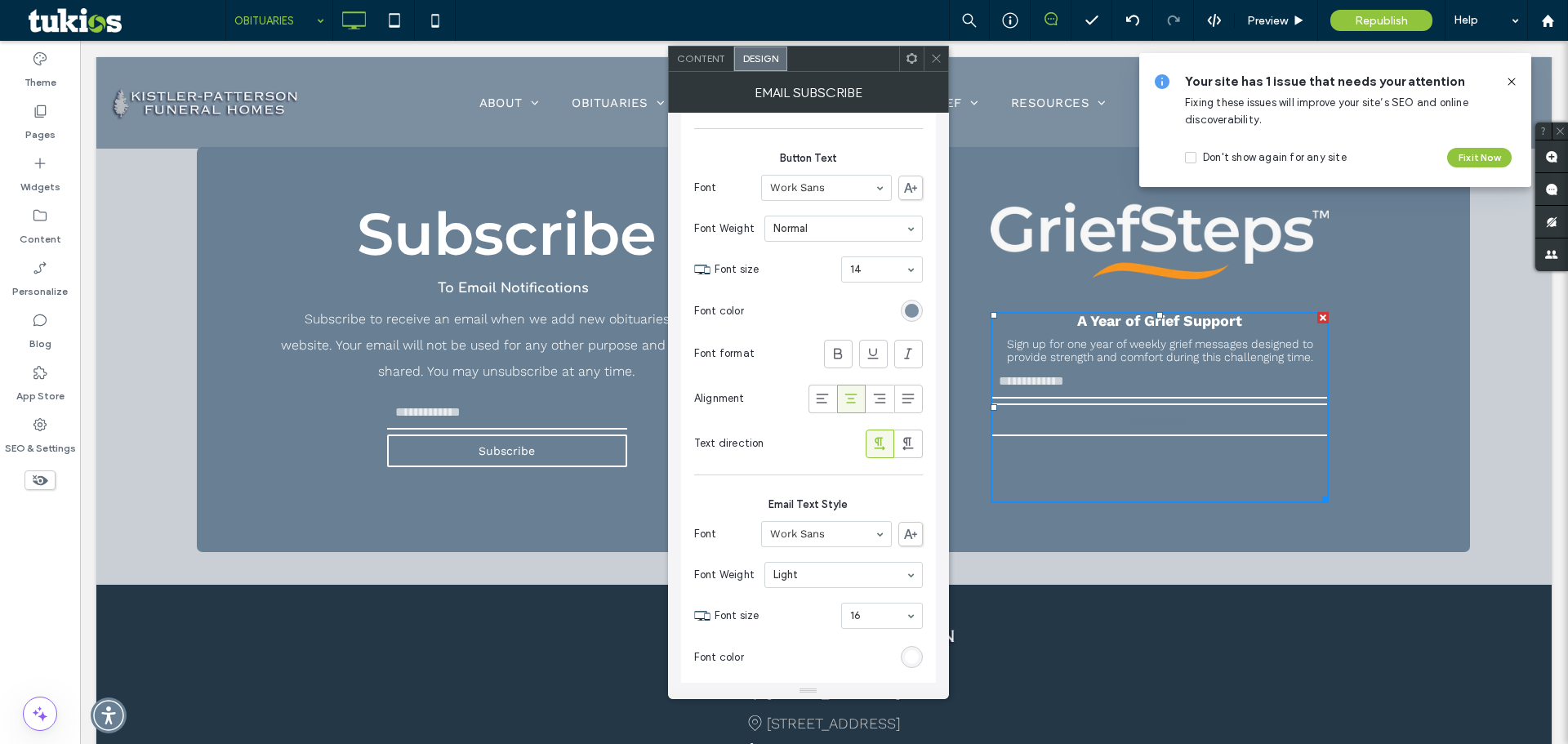
click at [908, 313] on div "rgb(104, 127, 148)" at bounding box center [912, 310] width 14 height 14
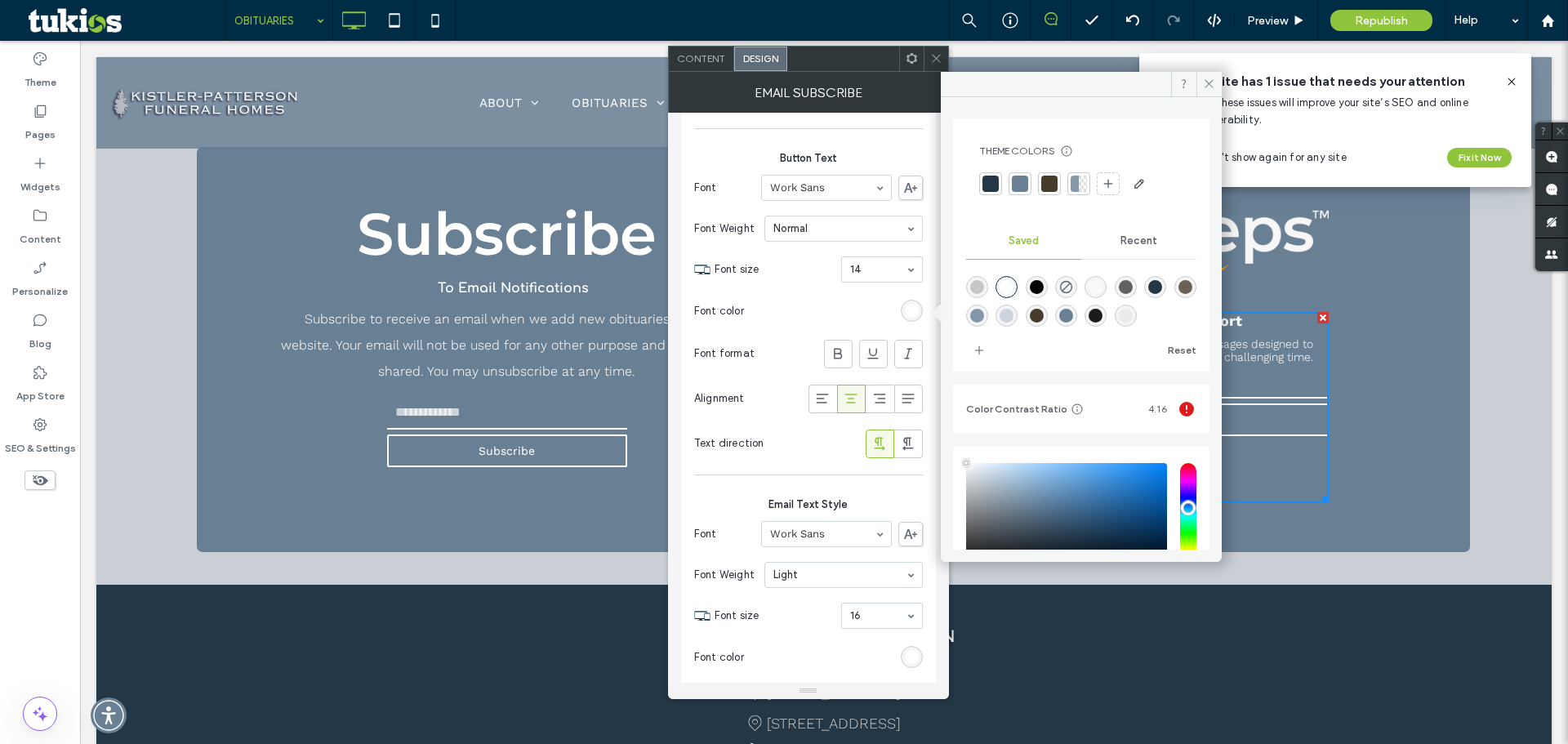
type input "*******"
drag, startPoint x: 1001, startPoint y: 485, endPoint x: 952, endPoint y: 435, distance: 70.0
click at [952, 435] on div "Theme Colors Save time with Theme Colors Create a color palette to instantly ad…" at bounding box center [1081, 324] width 281 height 452
drag, startPoint x: 934, startPoint y: 56, endPoint x: 879, endPoint y: 14, distance: 69.2
click at [934, 56] on icon at bounding box center [935, 57] width 12 height 12
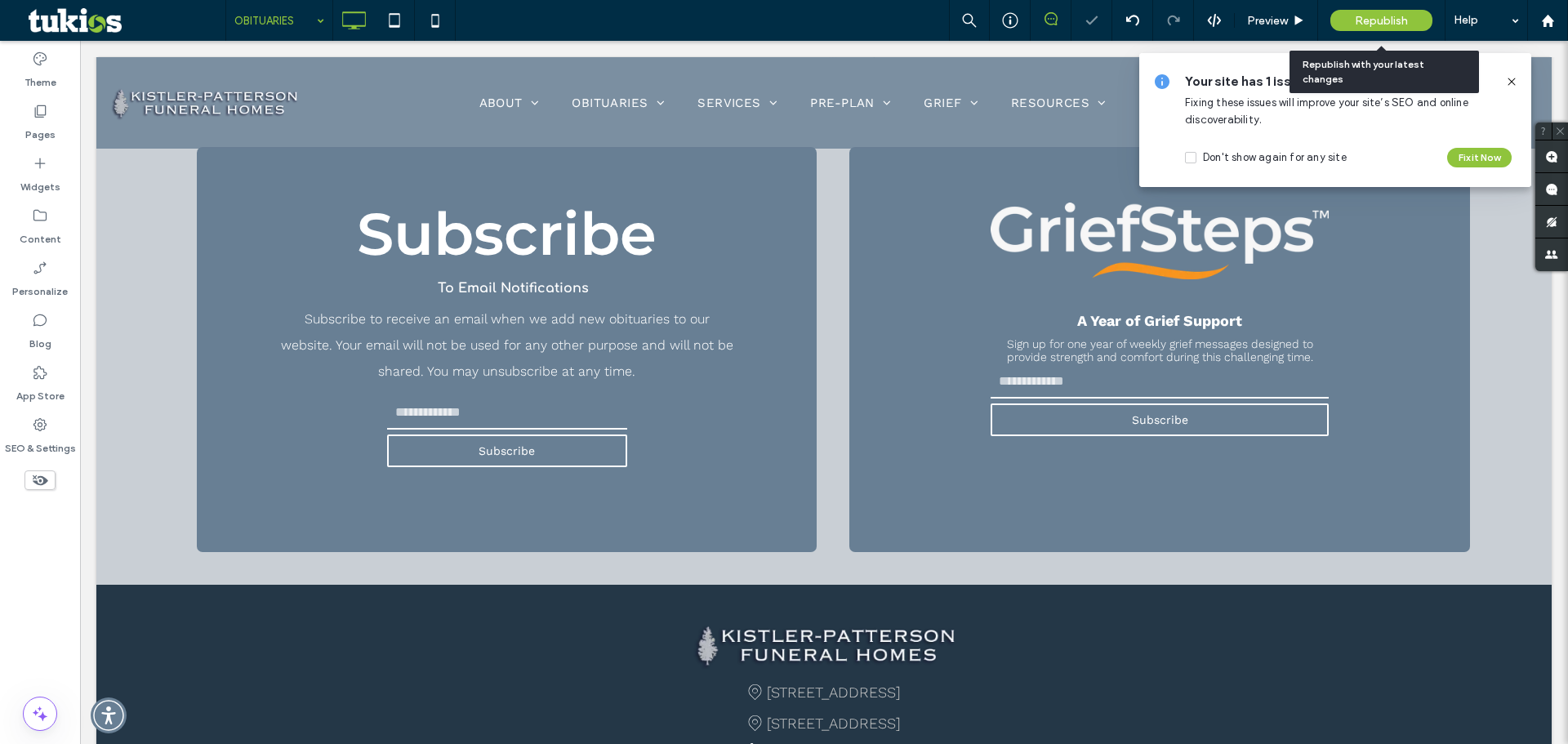
click at [1362, 18] on span "Republish" at bounding box center [1381, 20] width 53 height 14
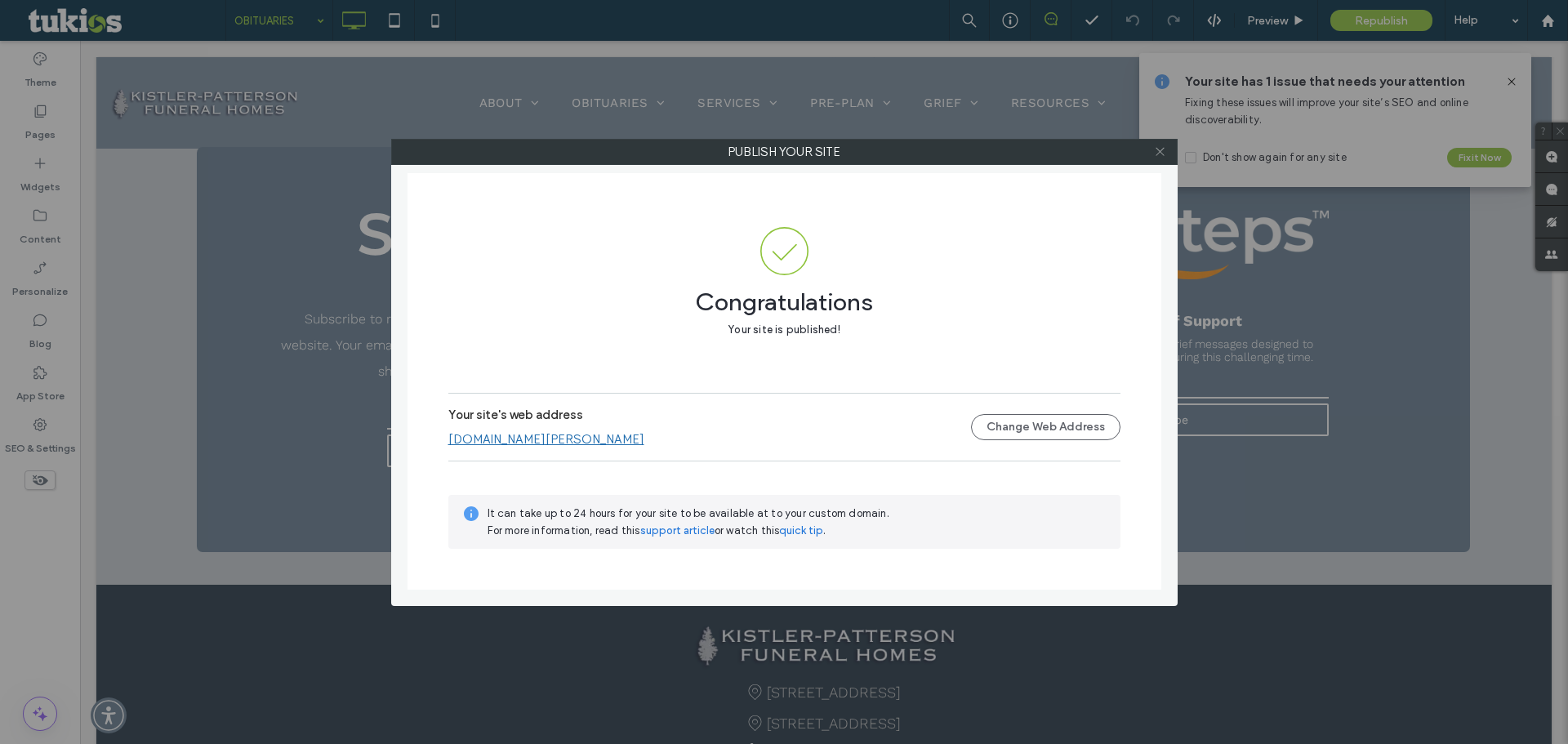
click at [1155, 151] on icon at bounding box center [1160, 150] width 12 height 12
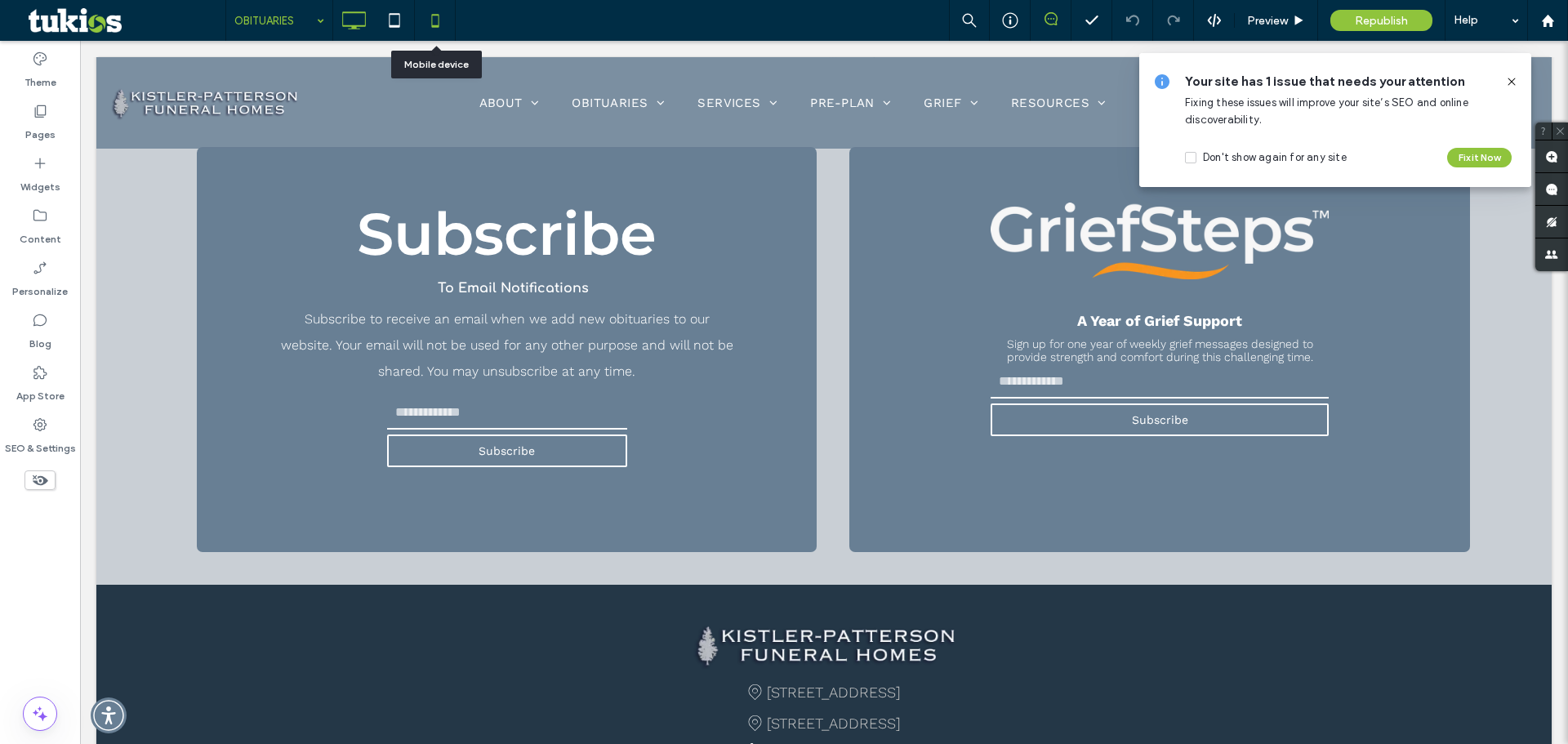
click at [426, 19] on icon at bounding box center [436, 20] width 33 height 33
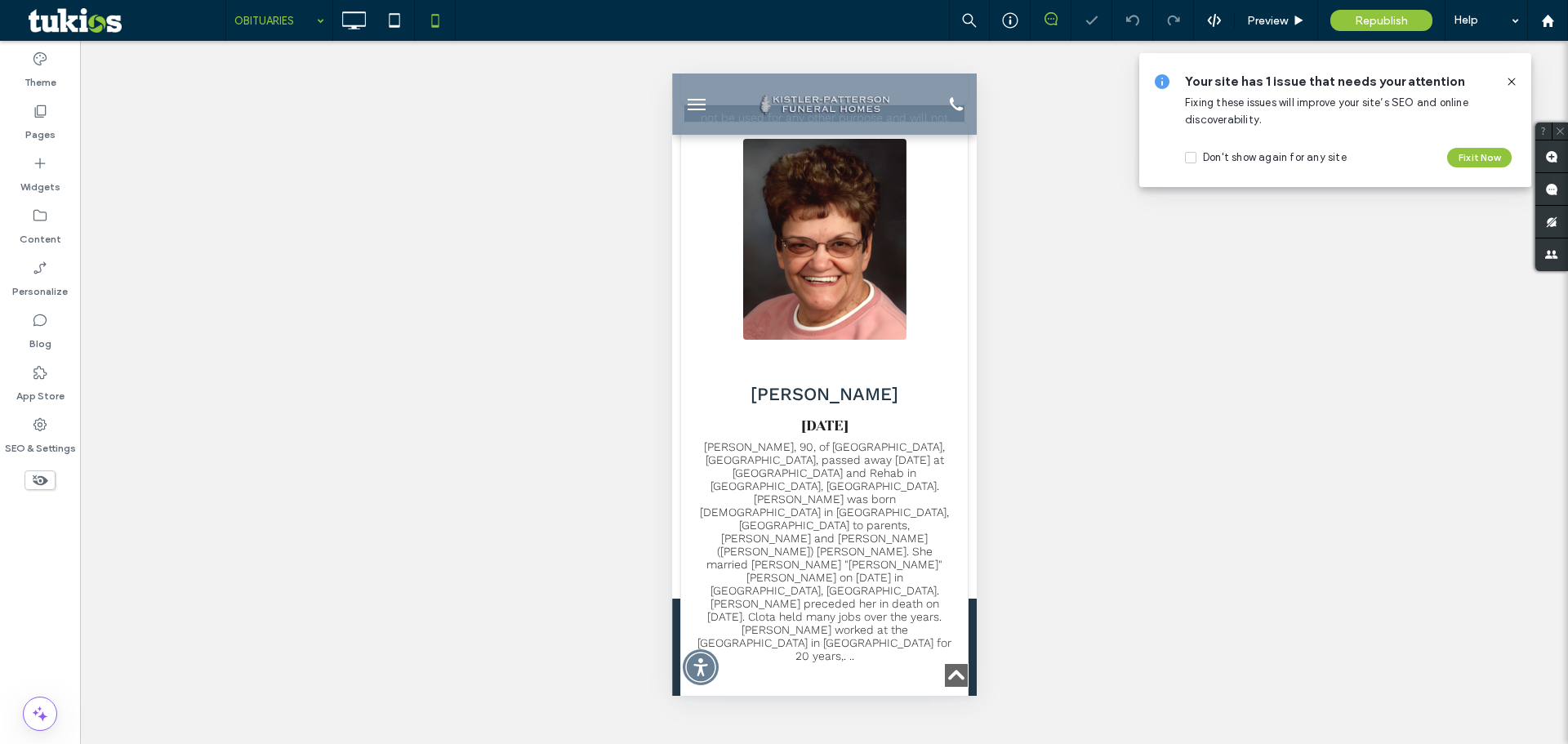
scroll to position [5966, 0]
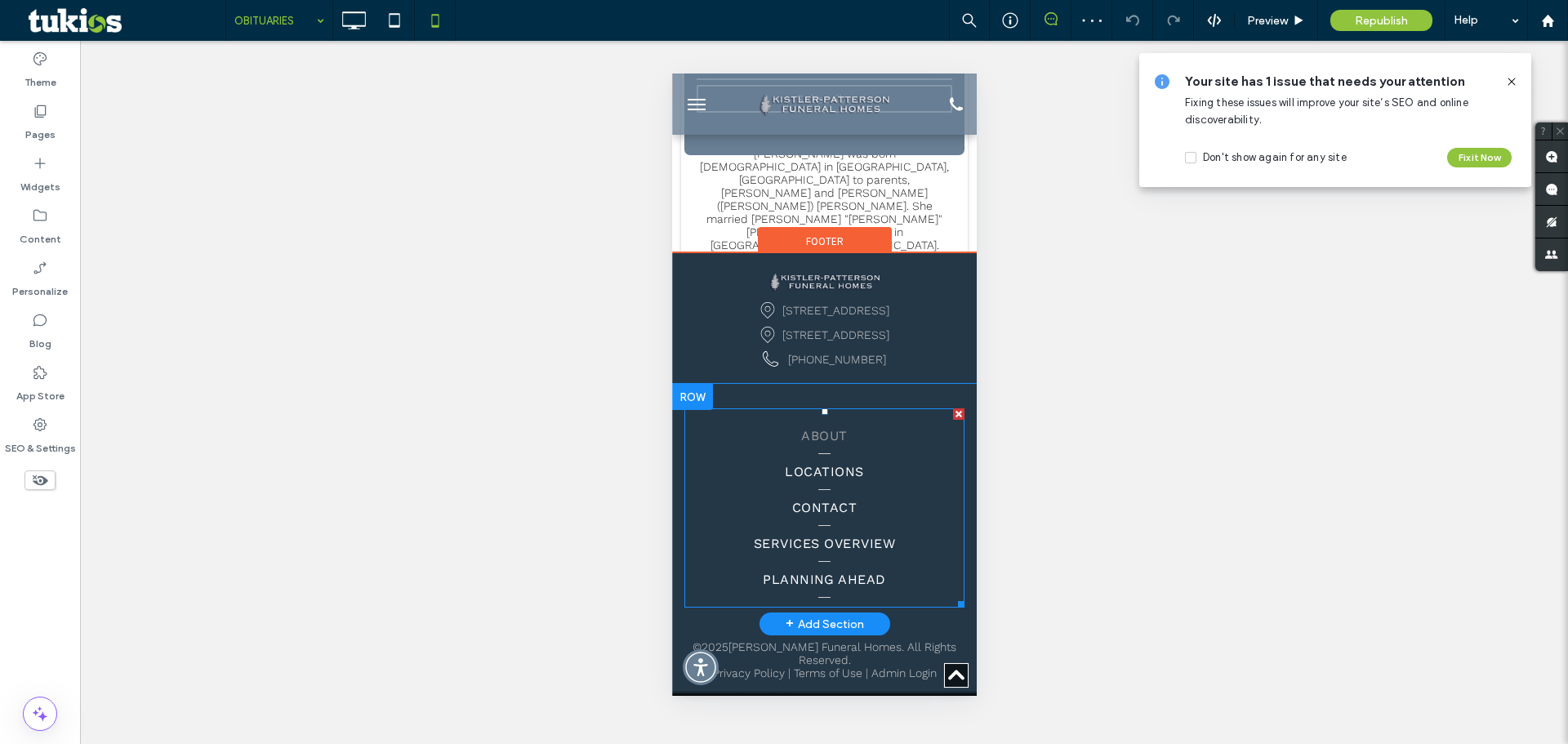
click at [843, 451] on link "ABOUT" at bounding box center [823, 436] width 255 height 36
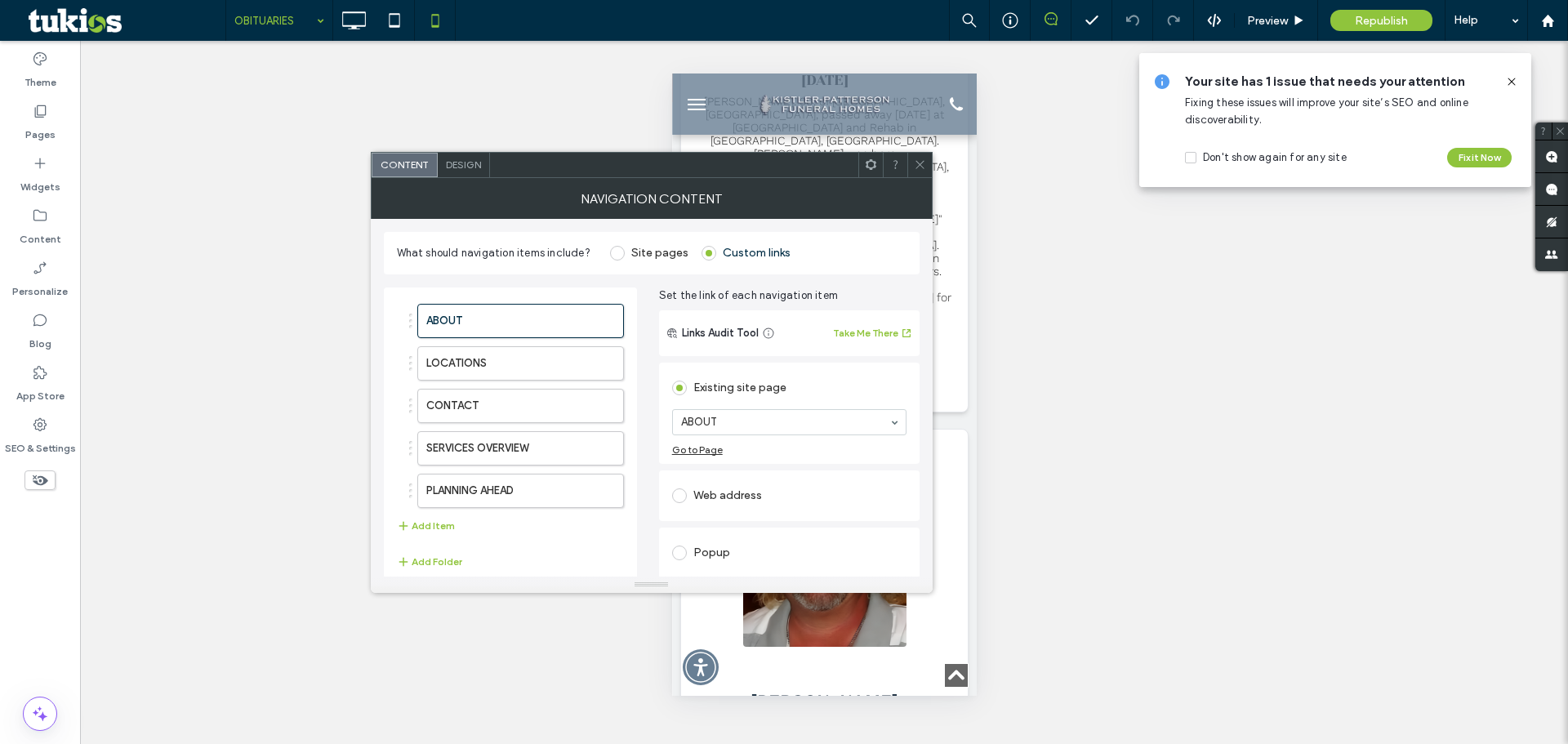
click at [460, 162] on span "Design" at bounding box center [463, 164] width 36 height 12
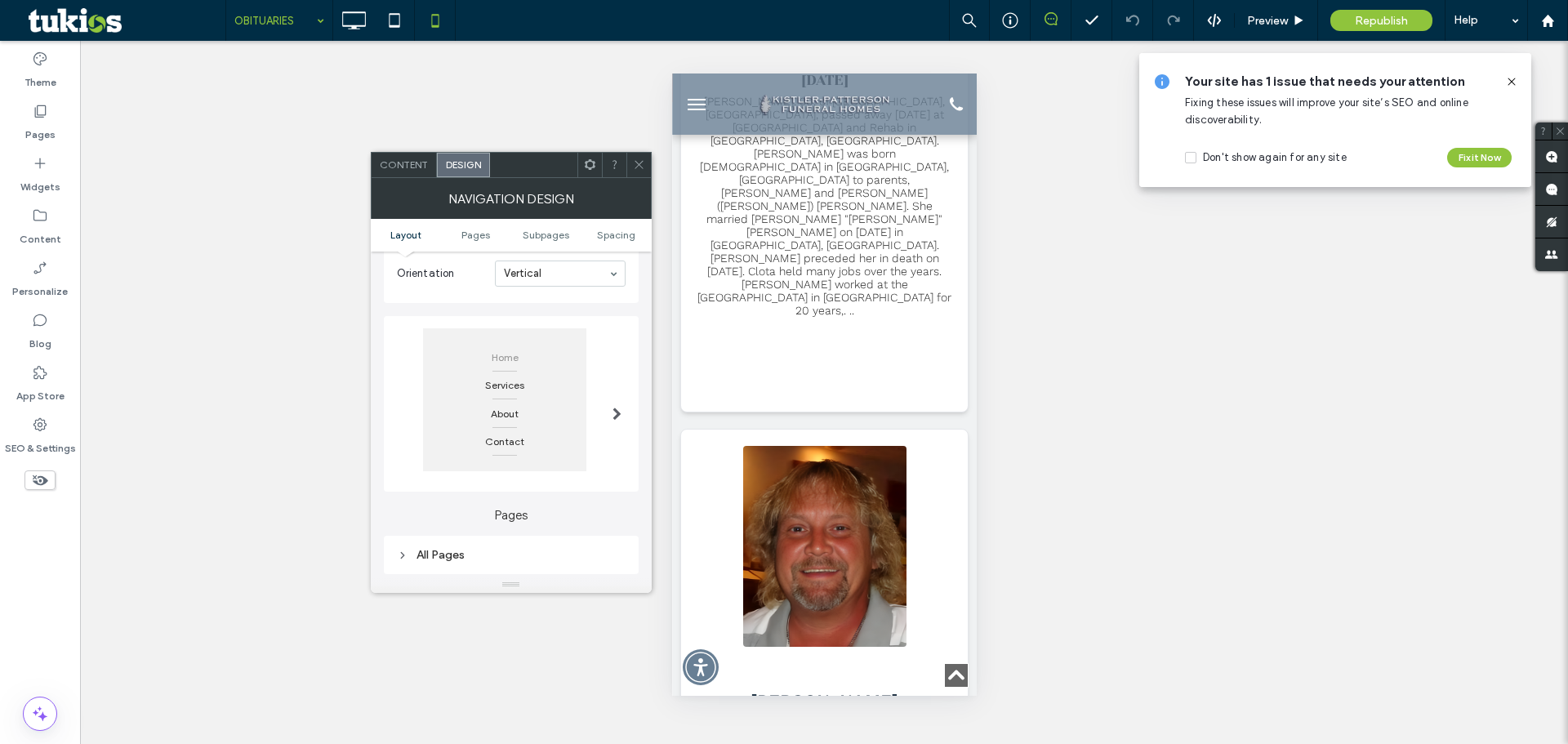
scroll to position [163, 0]
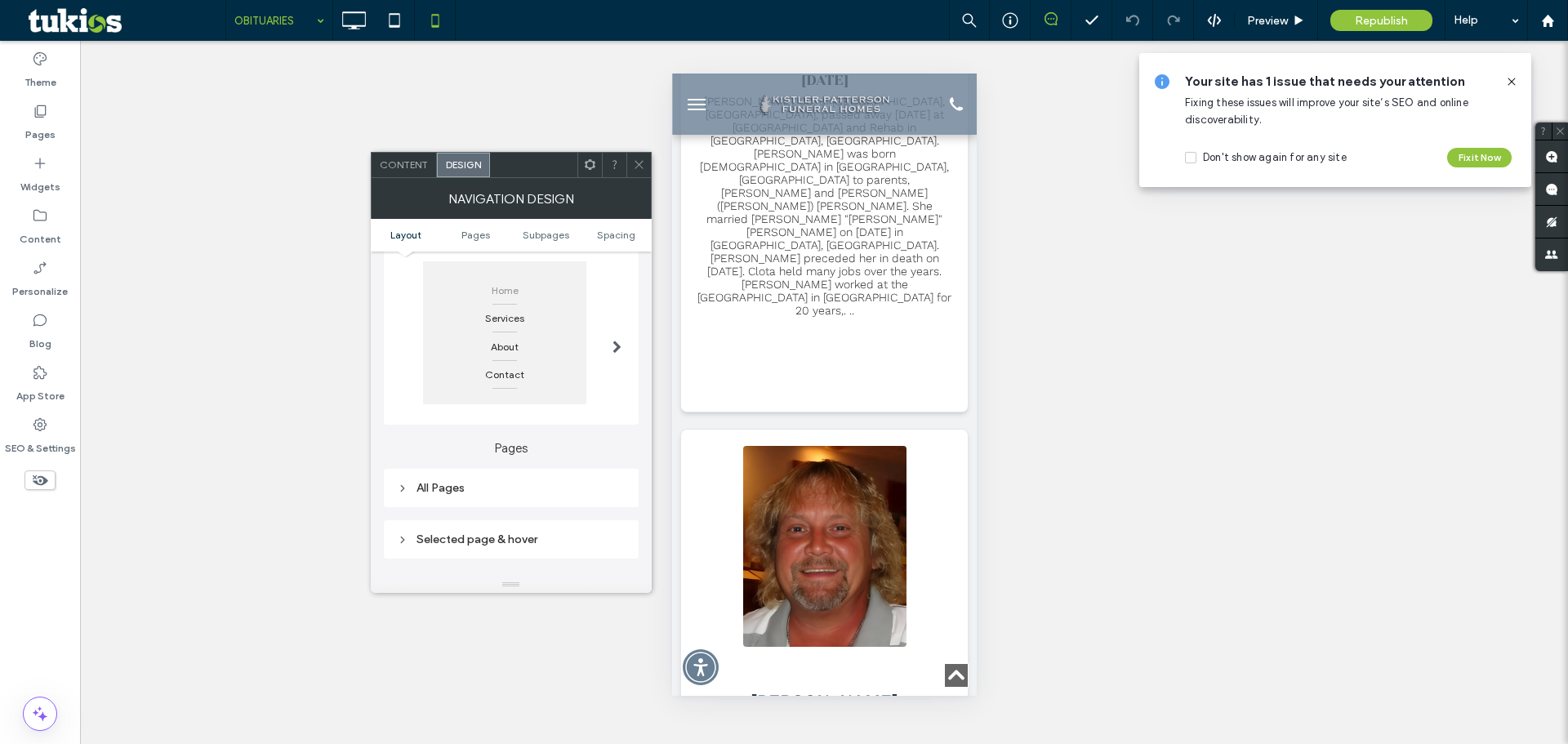
click at [614, 353] on span at bounding box center [617, 347] width 9 height 13
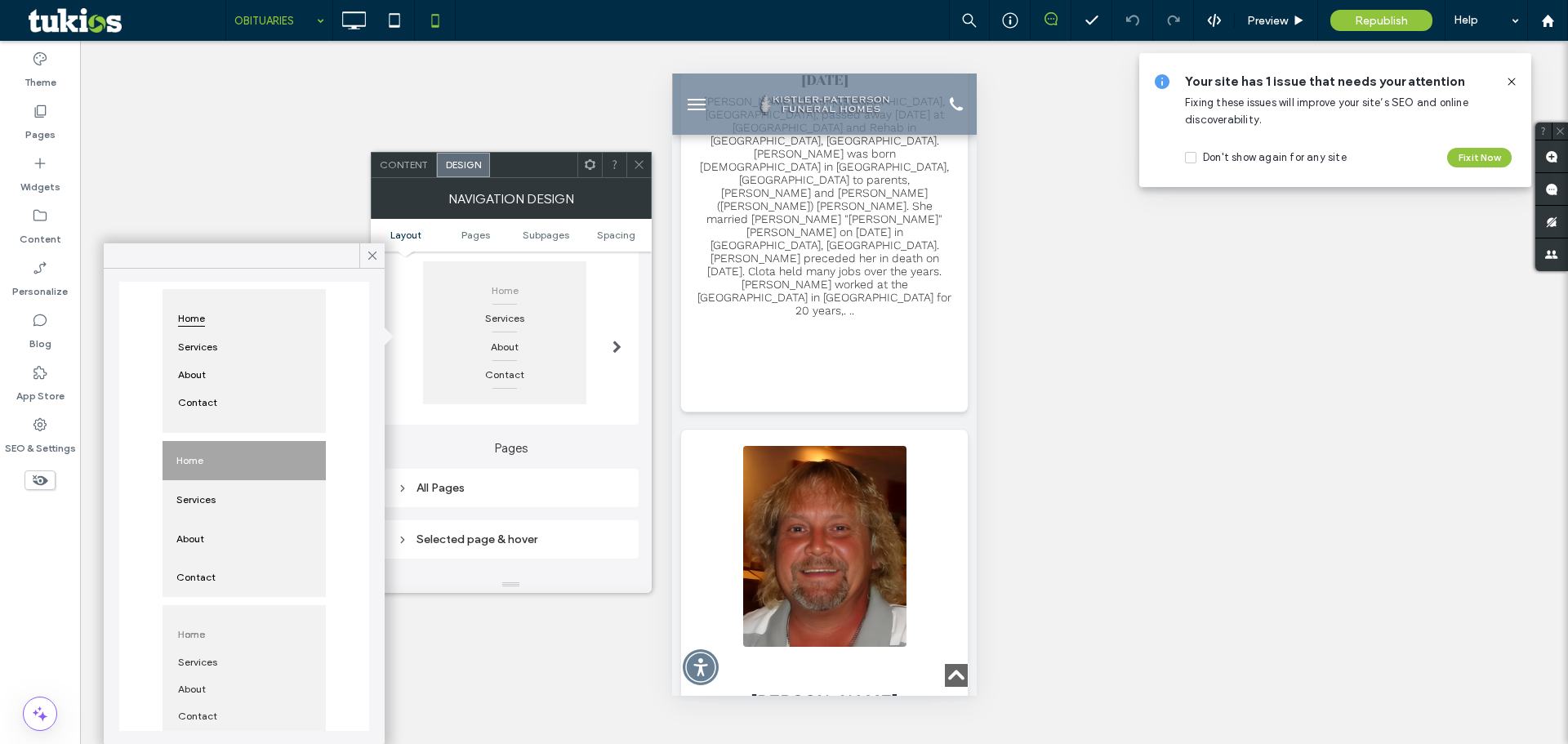
scroll to position [245, 0]
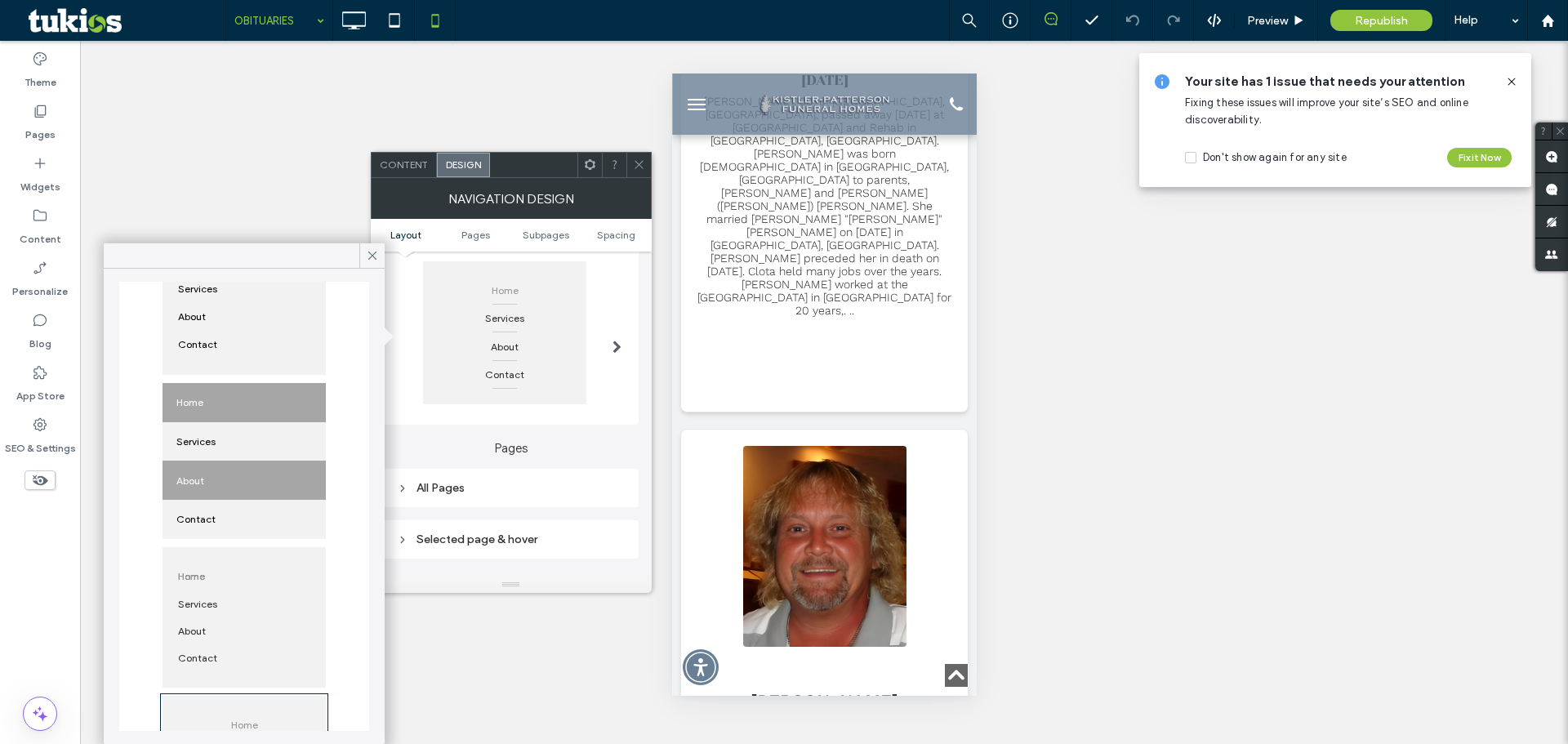
click at [263, 462] on div "About" at bounding box center [243, 480] width 163 height 39
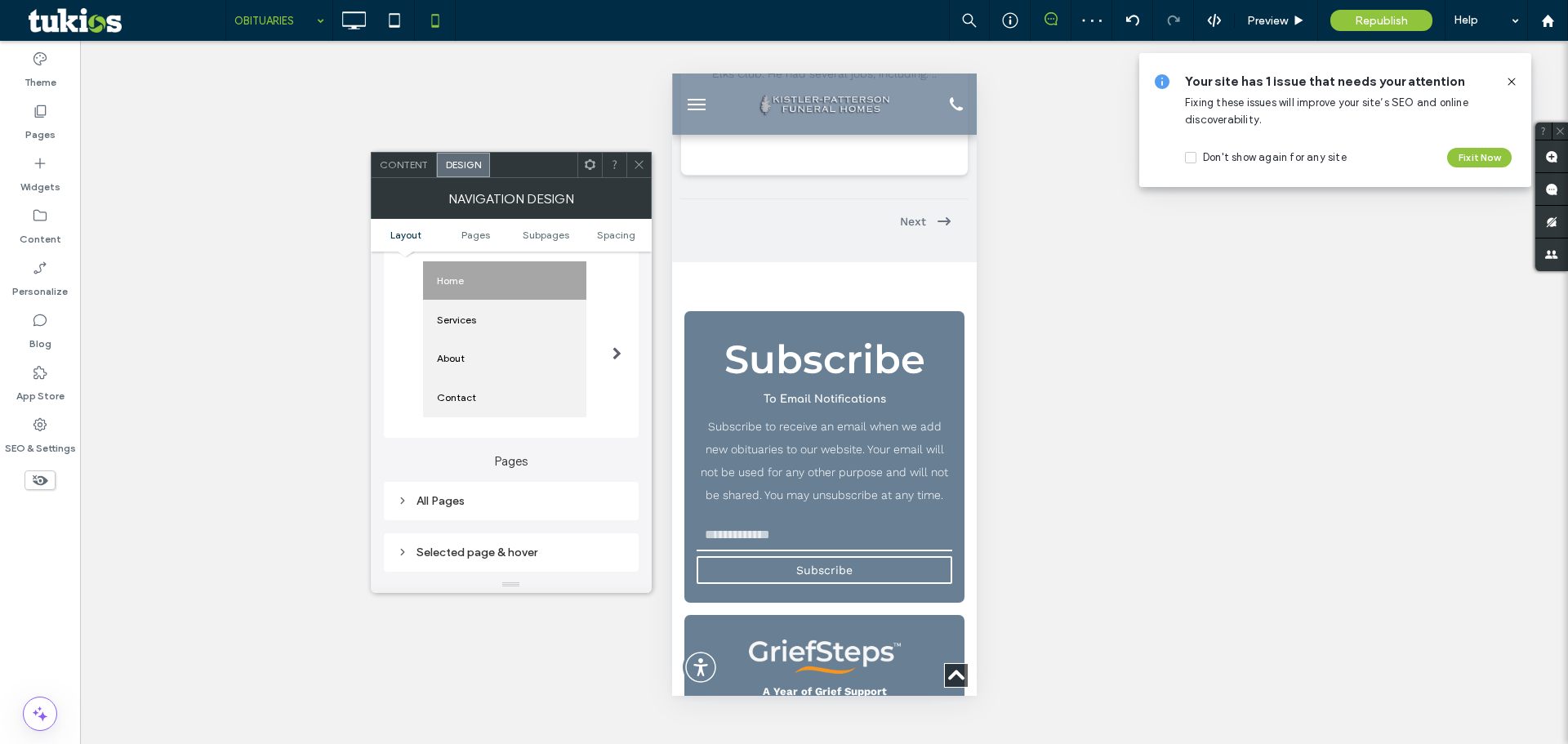
scroll to position [6852, 0]
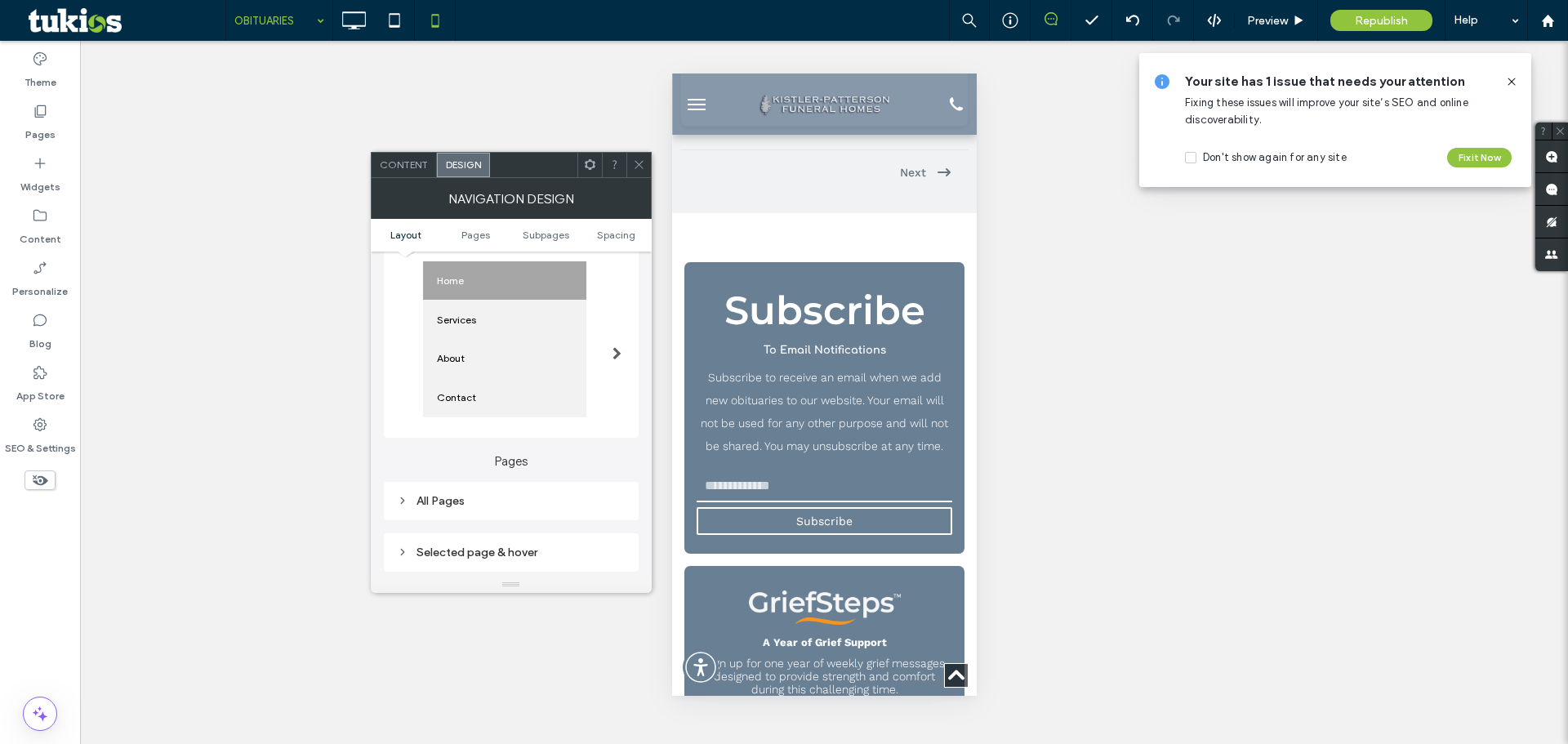
click at [586, 397] on div "Home Services About Contact" at bounding box center [511, 343] width 229 height 172
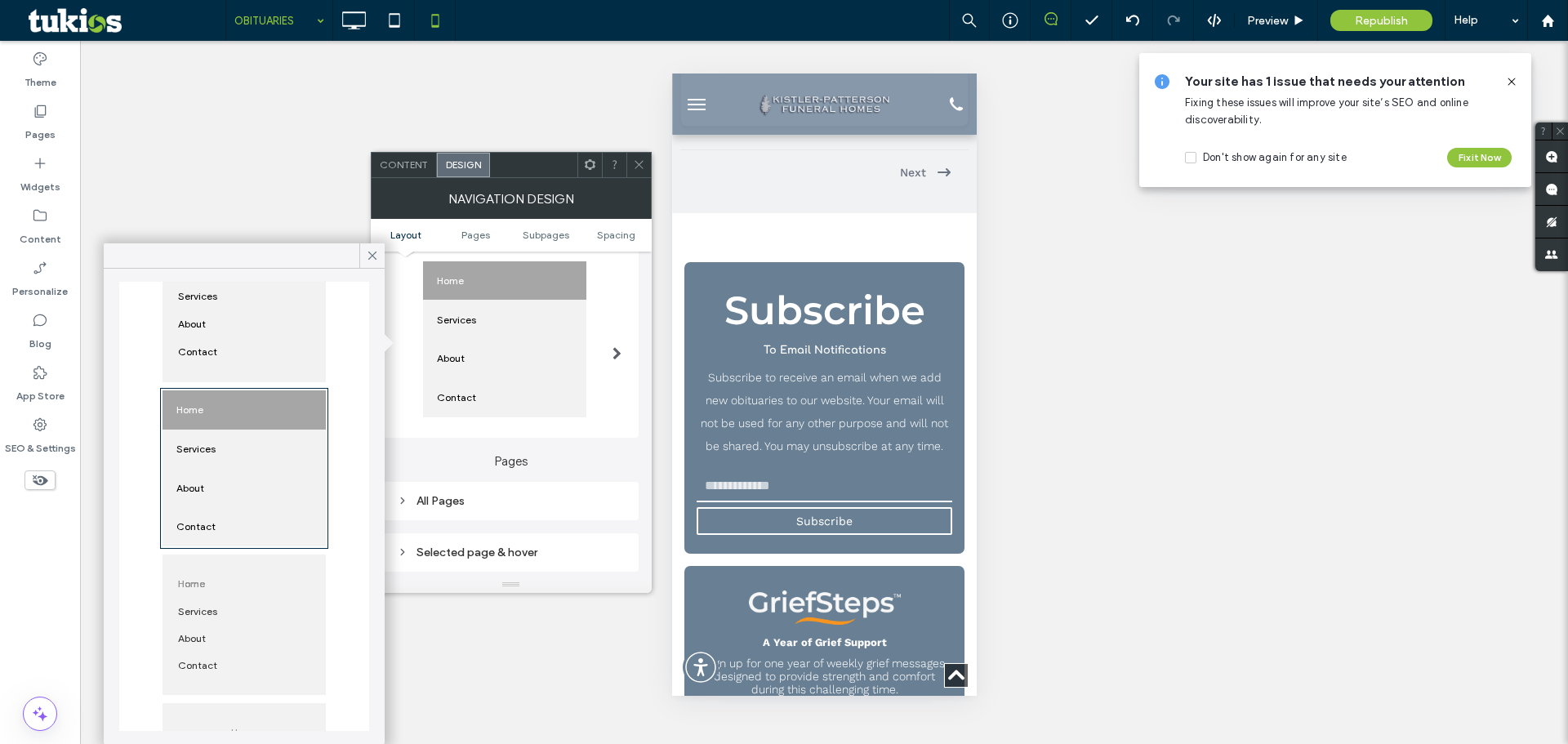
scroll to position [245, 0]
click at [228, 342] on div "Contact" at bounding box center [244, 345] width 144 height 27
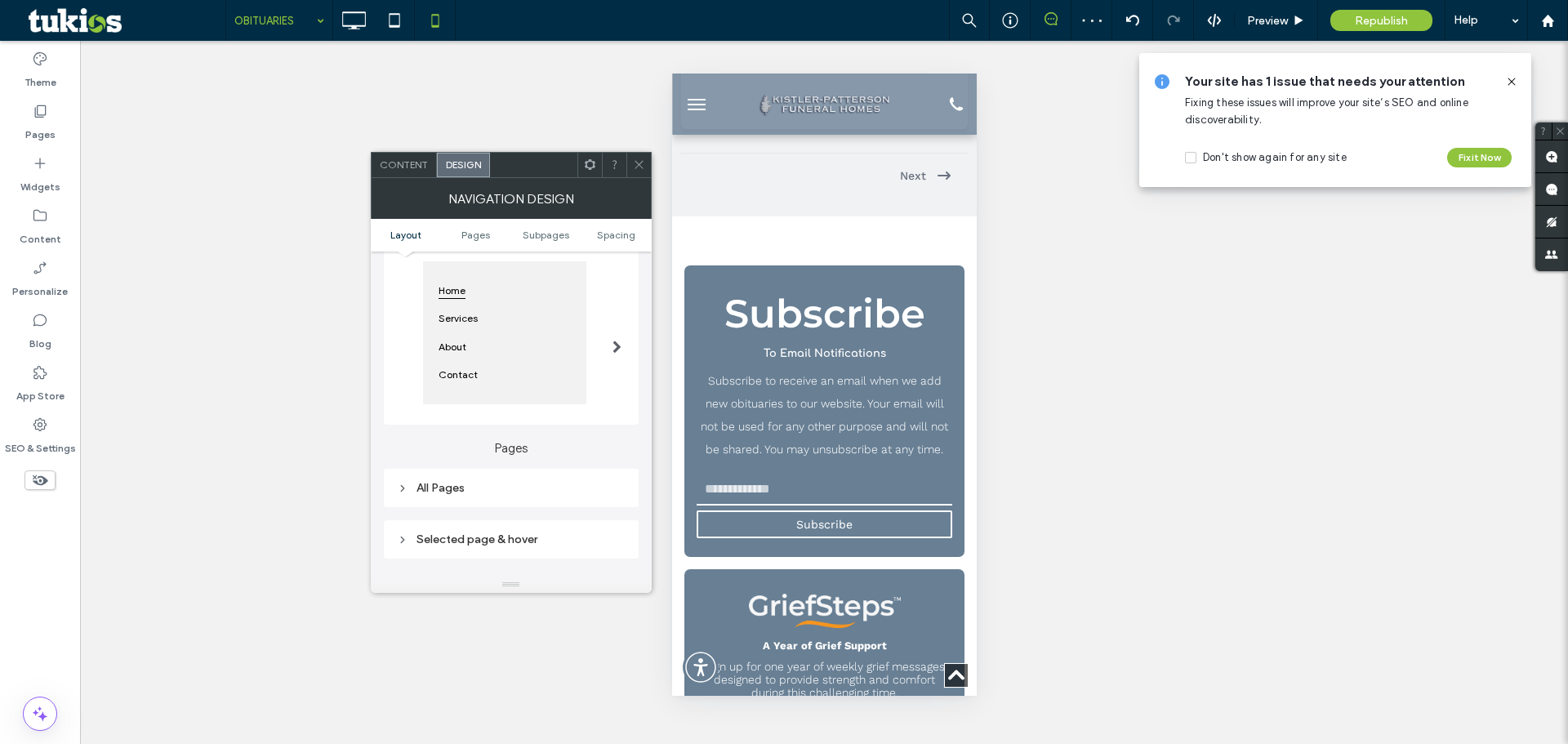
click at [641, 160] on icon at bounding box center [638, 164] width 12 height 12
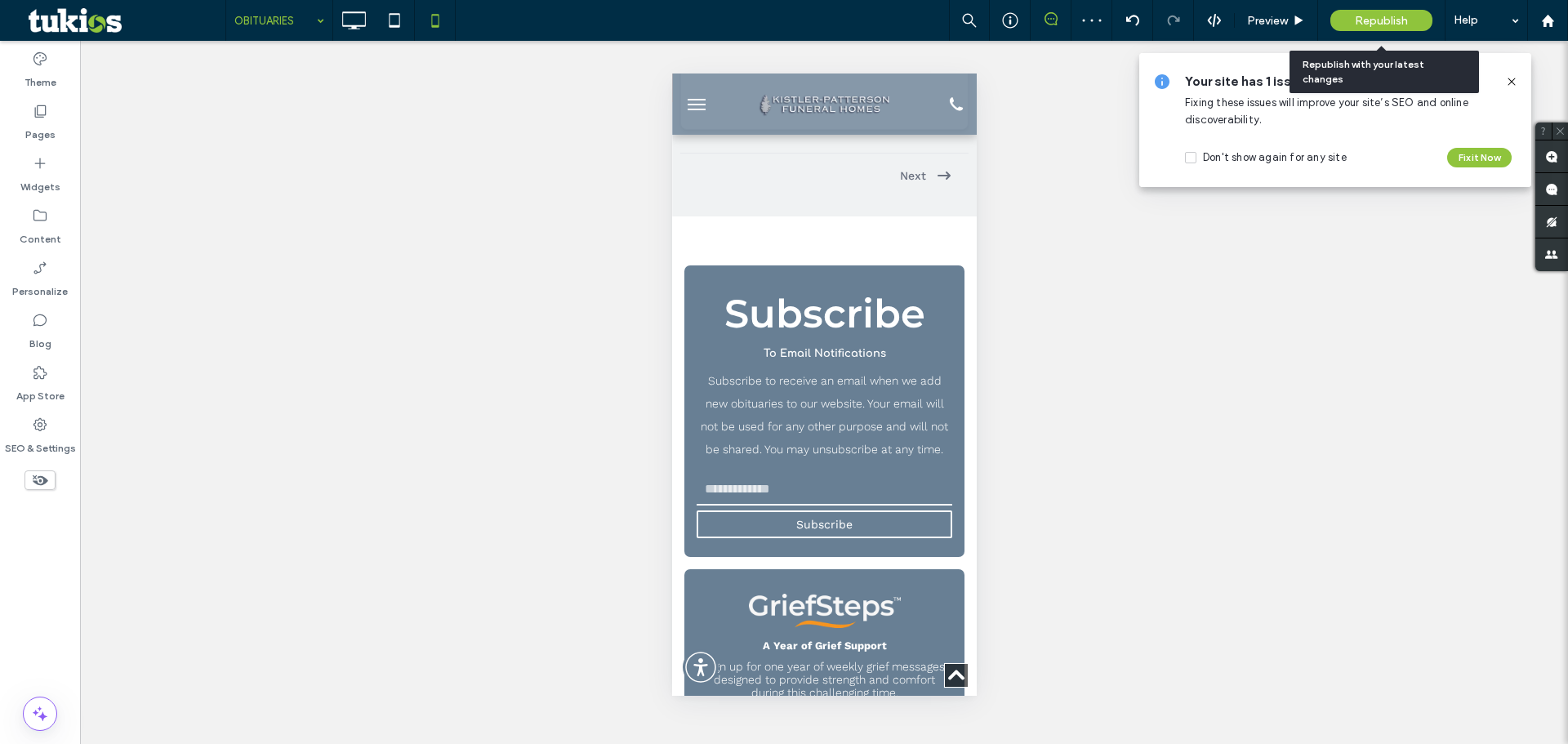
click at [1383, 26] on span "Republish" at bounding box center [1381, 20] width 53 height 14
